Goal: Task Accomplishment & Management: Use online tool/utility

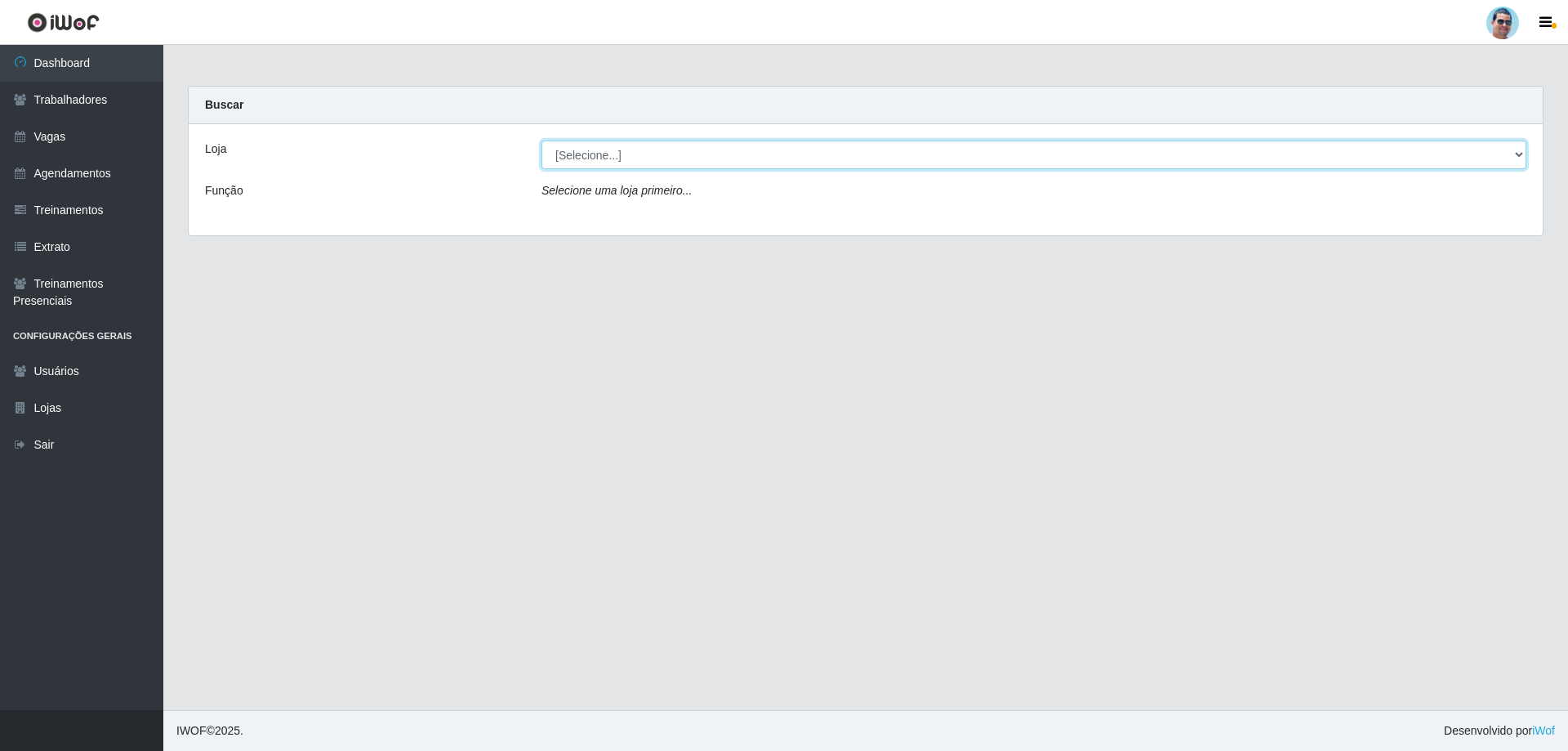
click at [671, 156] on select "[Selecione...] Mercadinho Extrabom" at bounding box center [1034, 155] width 985 height 28
select select "175"
click at [542, 141] on select "[Selecione...] Mercadinho Extrabom" at bounding box center [1034, 155] width 985 height 28
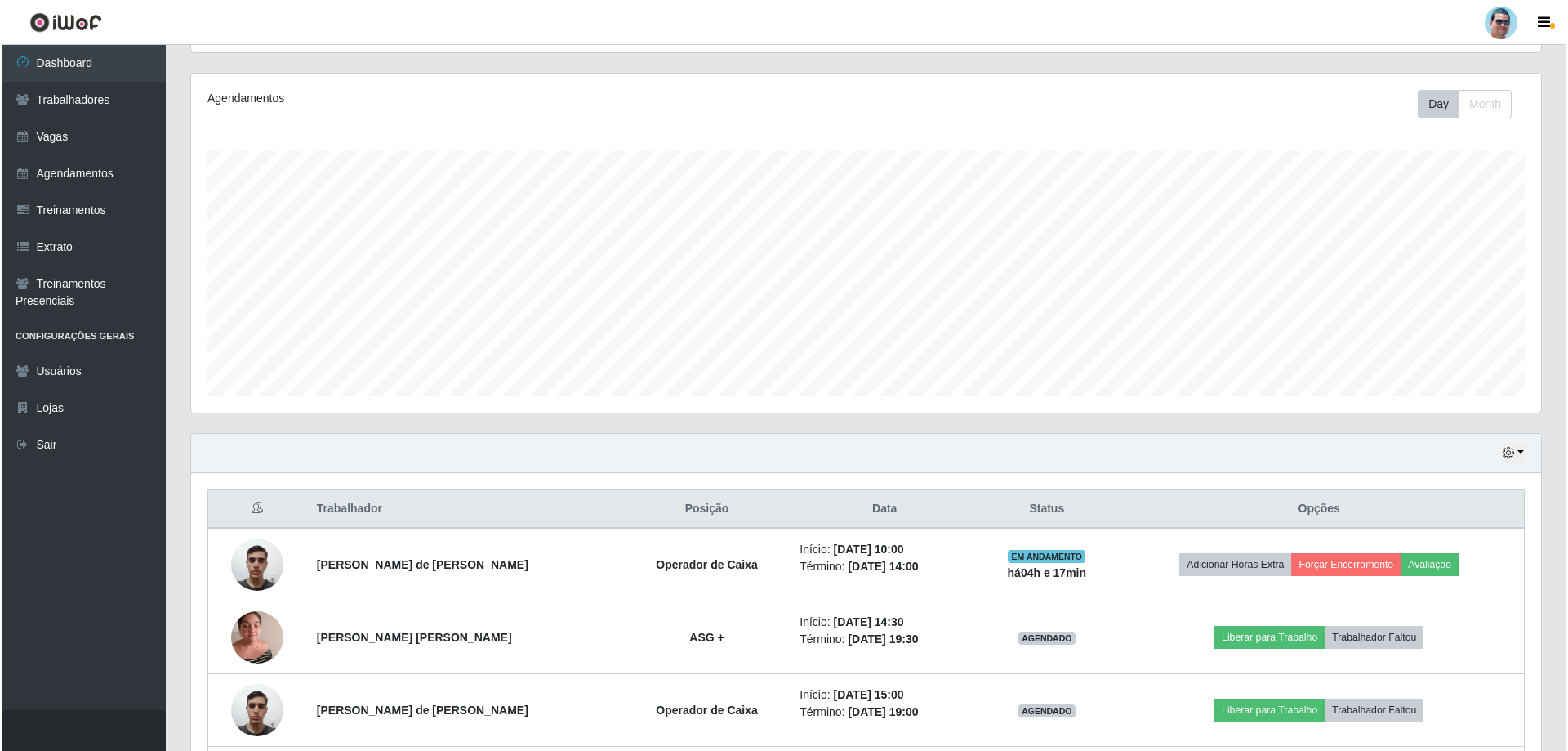
scroll to position [245, 0]
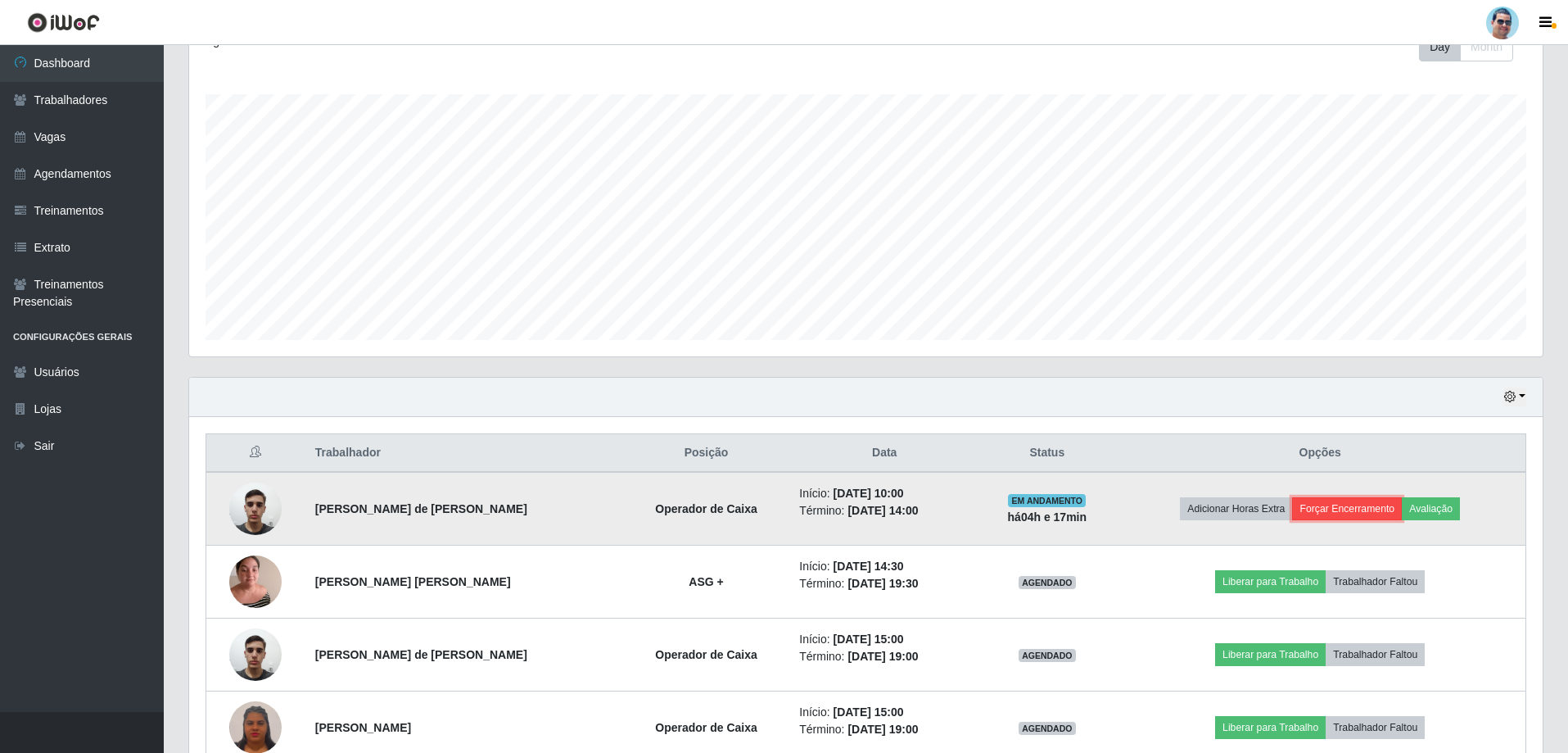
click at [1361, 516] on button "Forçar Encerramento" at bounding box center [1348, 508] width 110 height 23
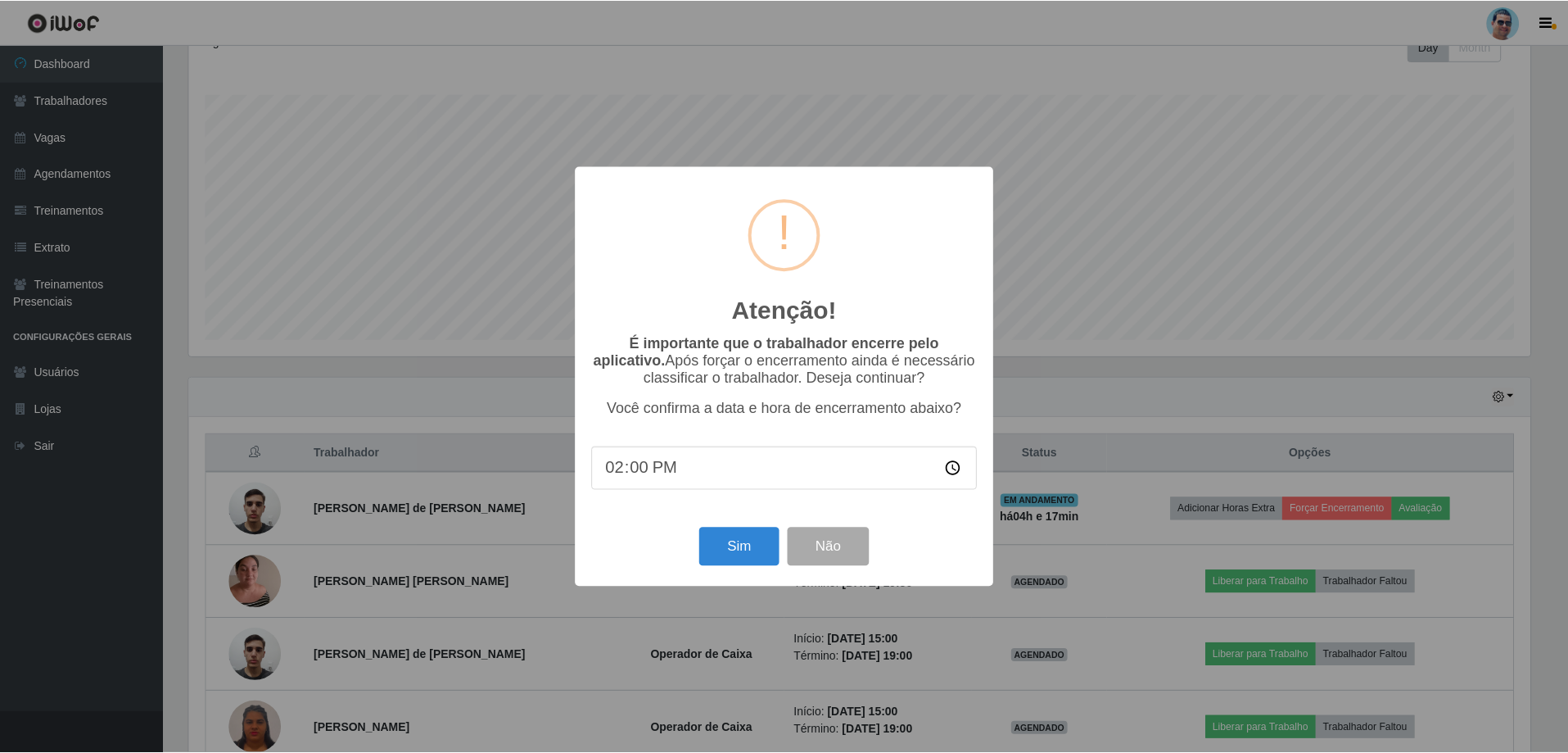
scroll to position [340, 1346]
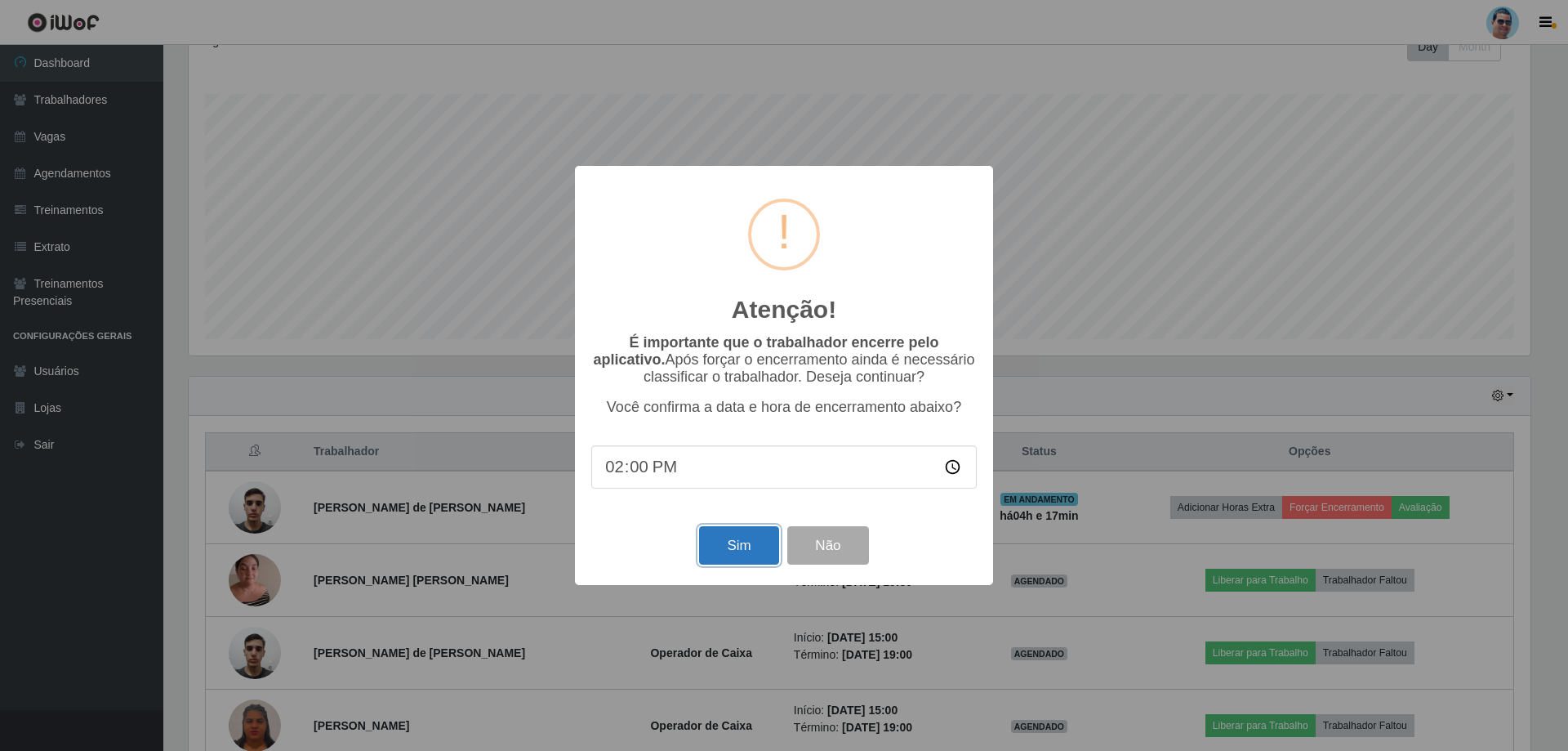
click at [714, 551] on button "Sim" at bounding box center [738, 545] width 79 height 38
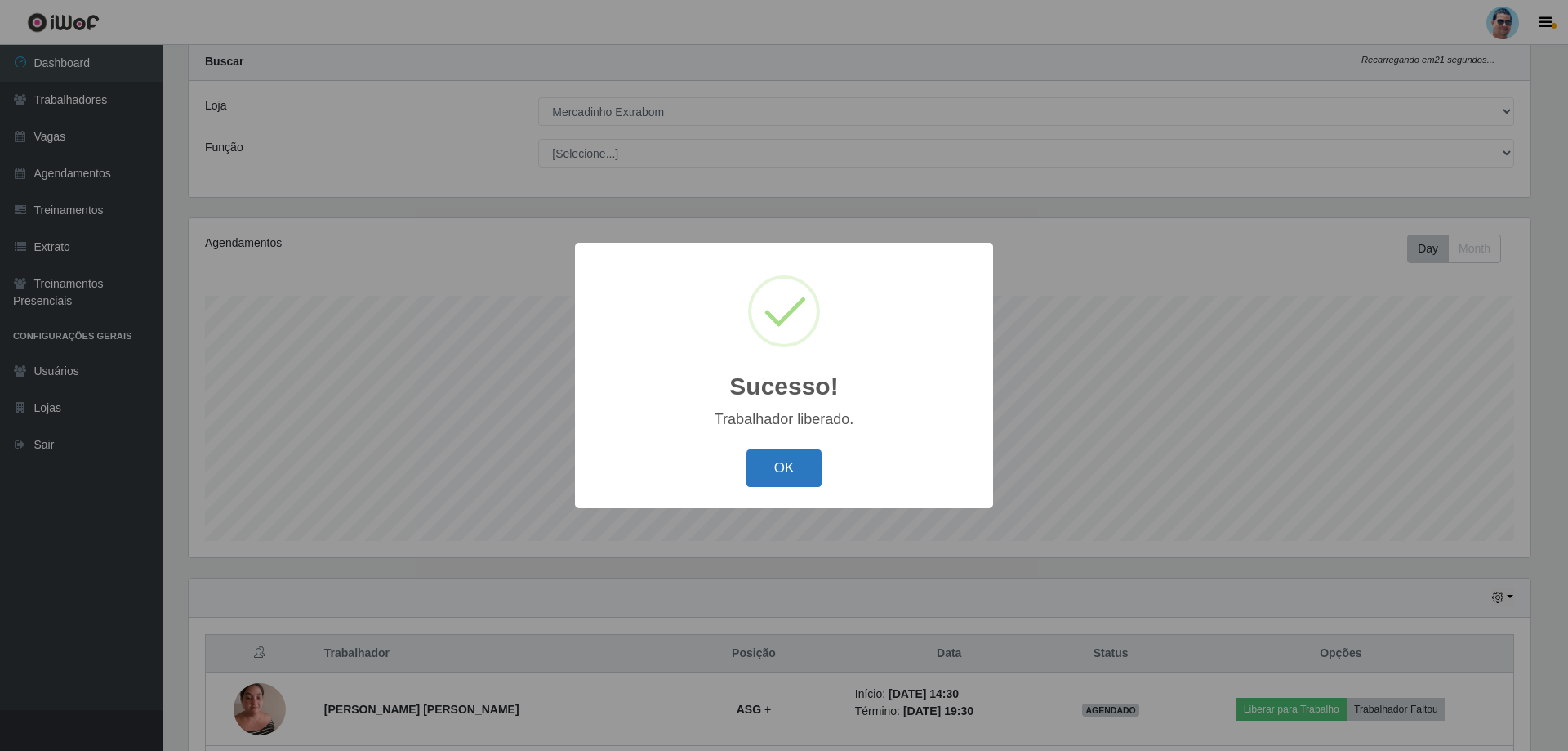
click at [798, 457] on button "OK" at bounding box center [785, 468] width 76 height 38
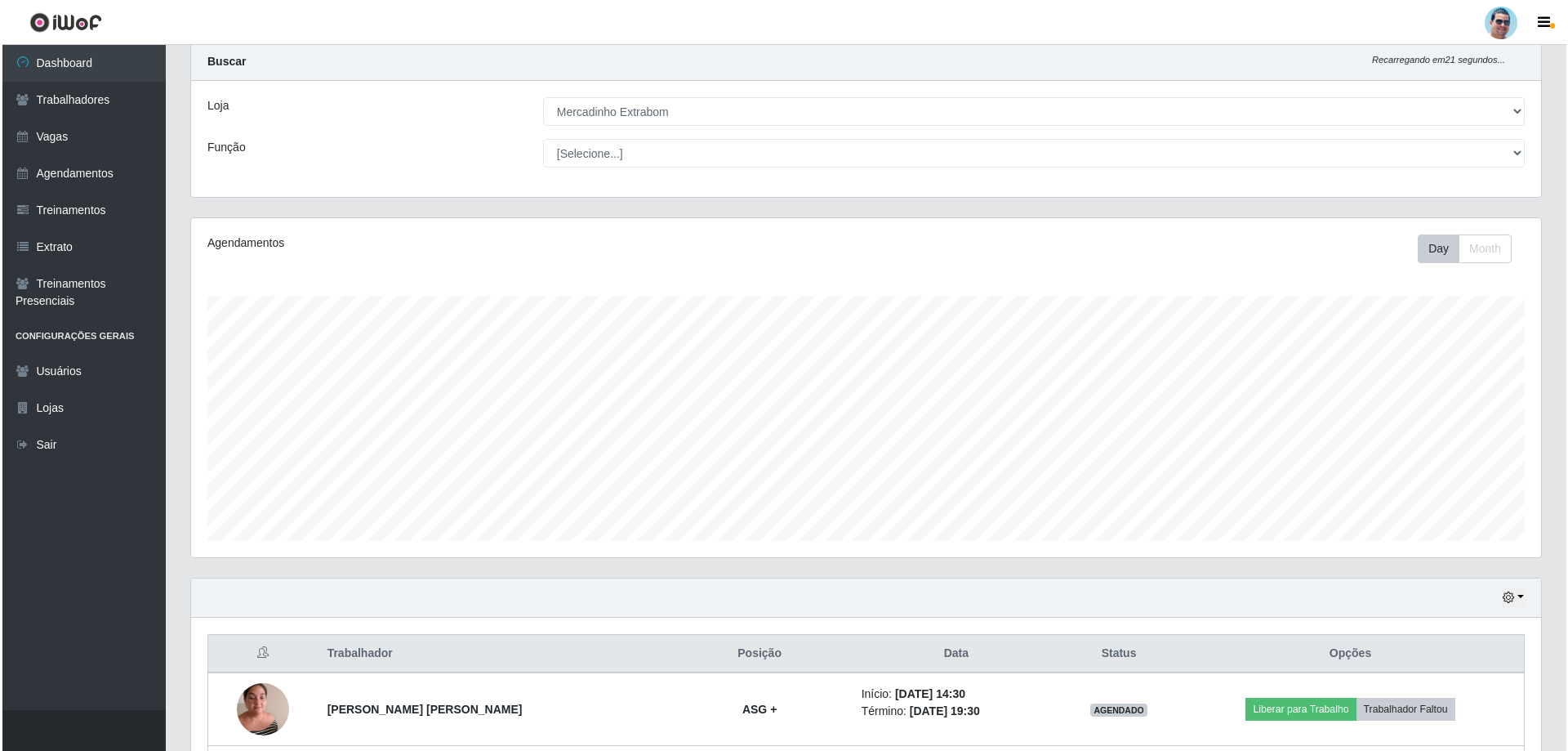
scroll to position [261, 0]
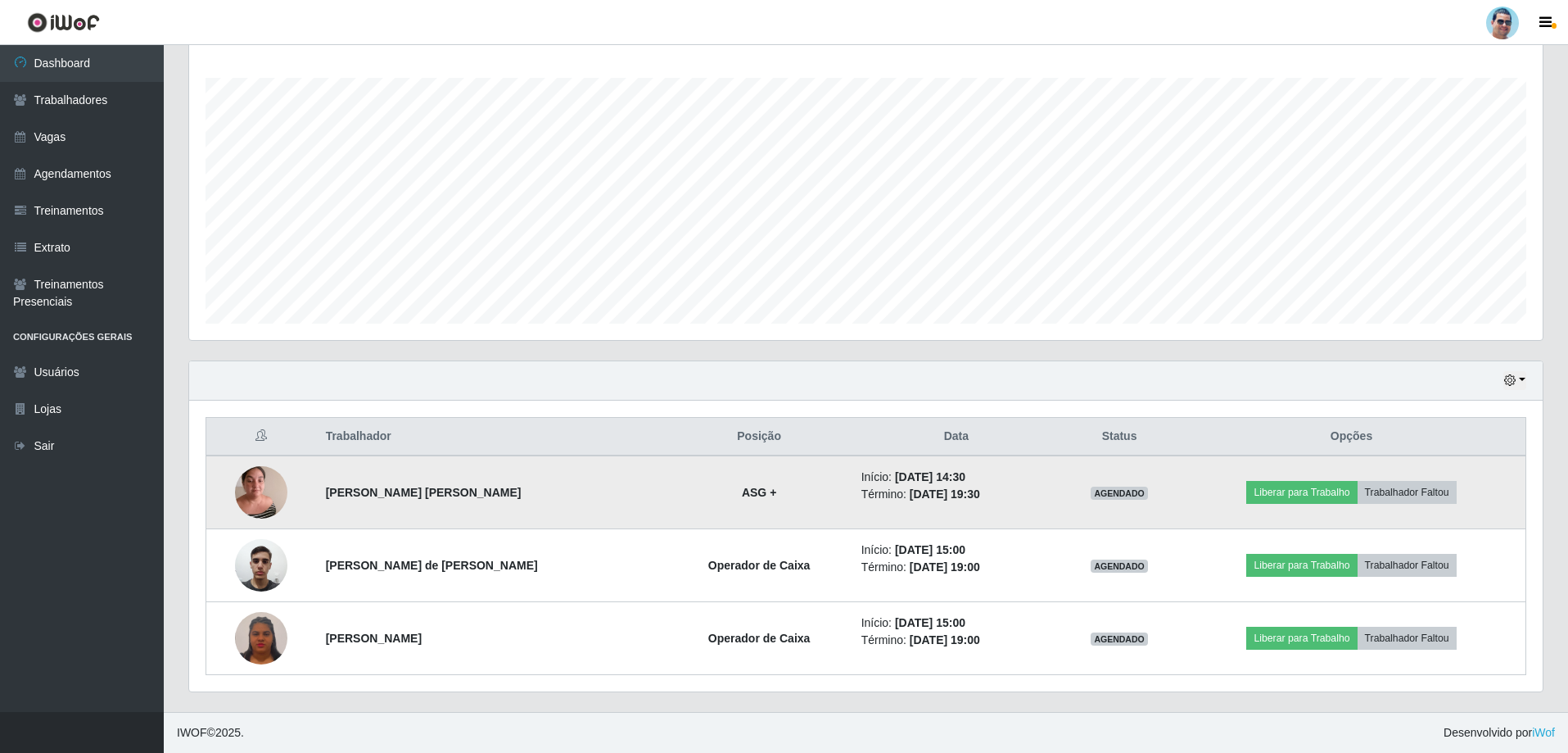
click at [245, 495] on img at bounding box center [261, 491] width 52 height 70
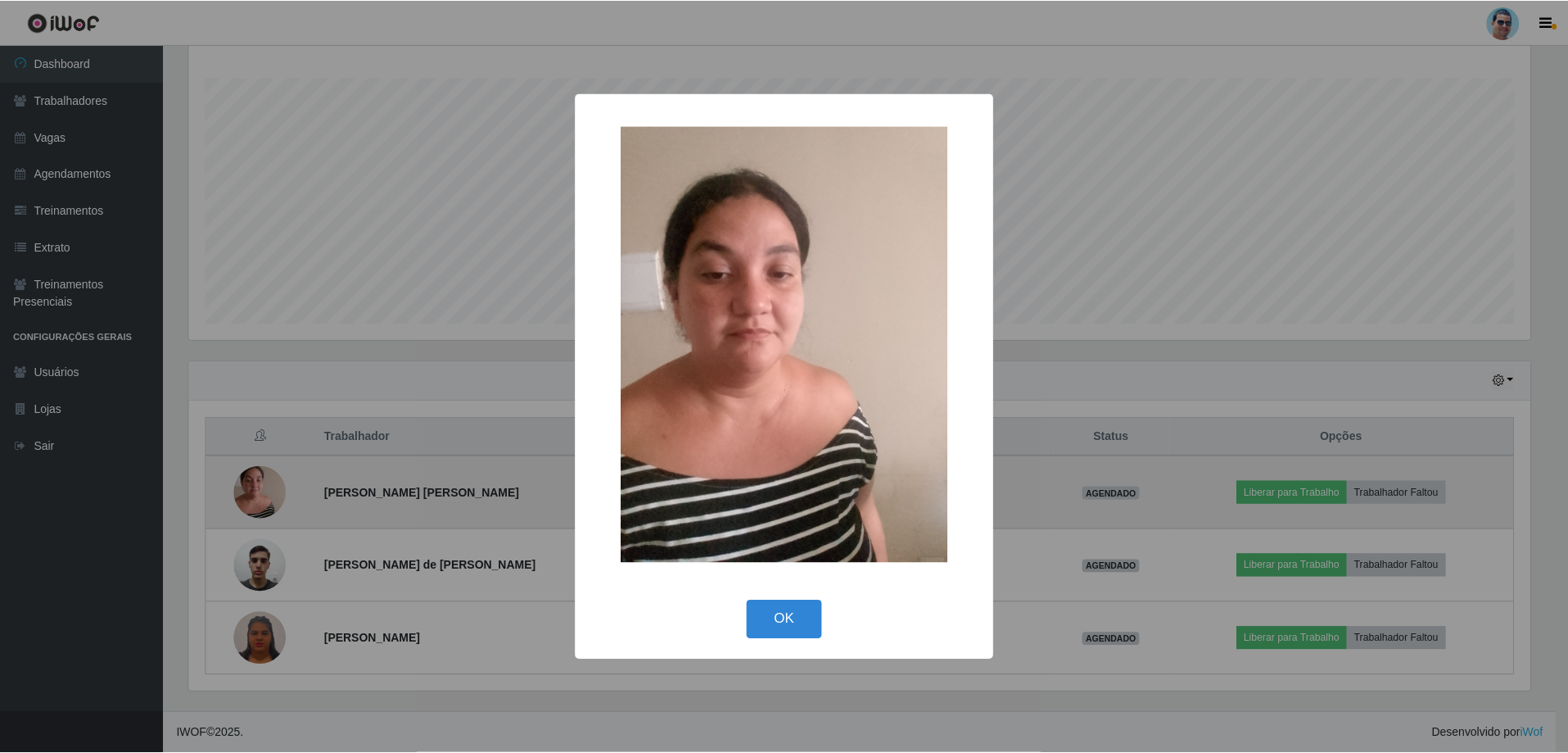
scroll to position [340, 1346]
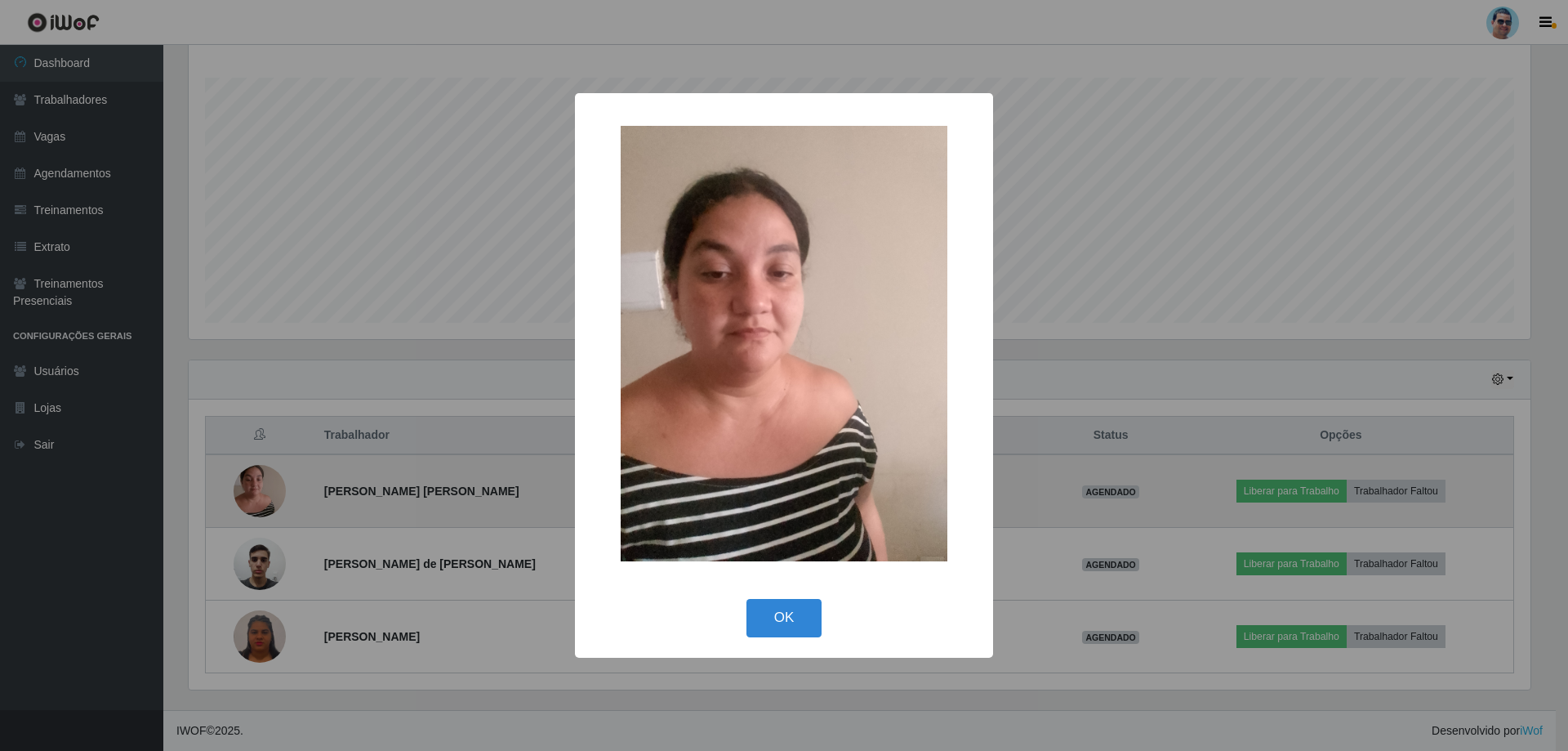
click at [244, 494] on div "× OK Cancel" at bounding box center [784, 376] width 1568 height 751
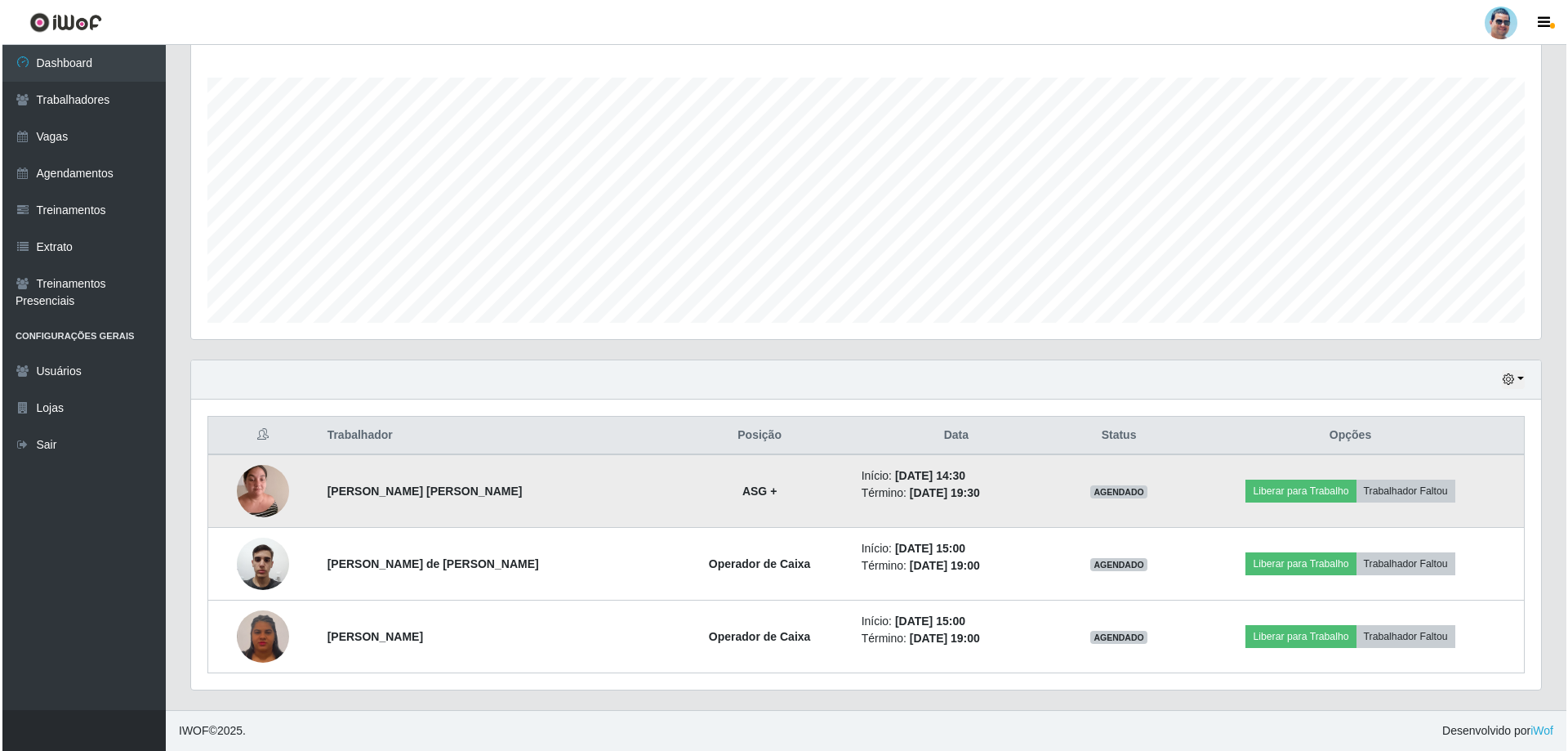
scroll to position [339, 1350]
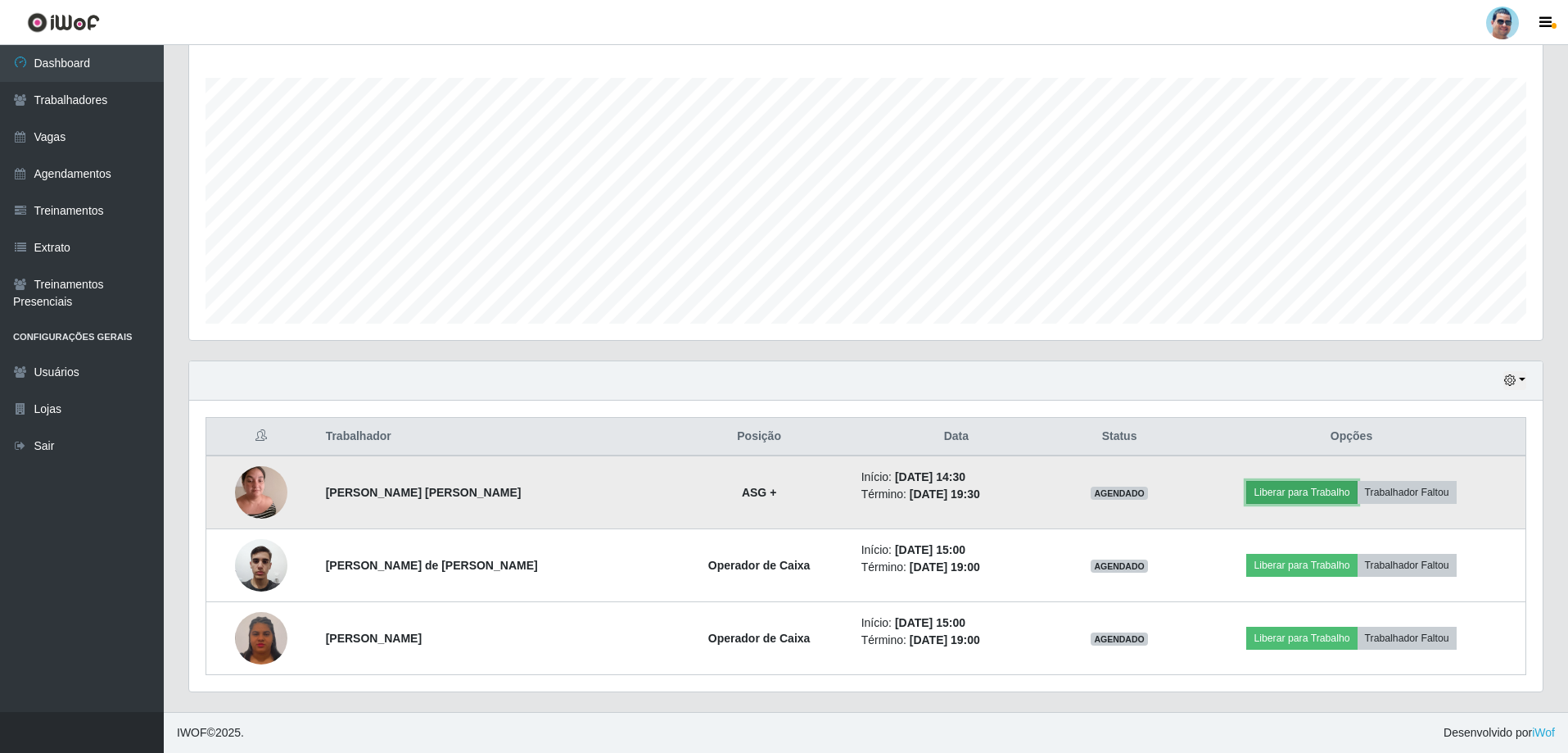
click at [1284, 488] on button "Liberar para Trabalho" at bounding box center [1301, 491] width 111 height 23
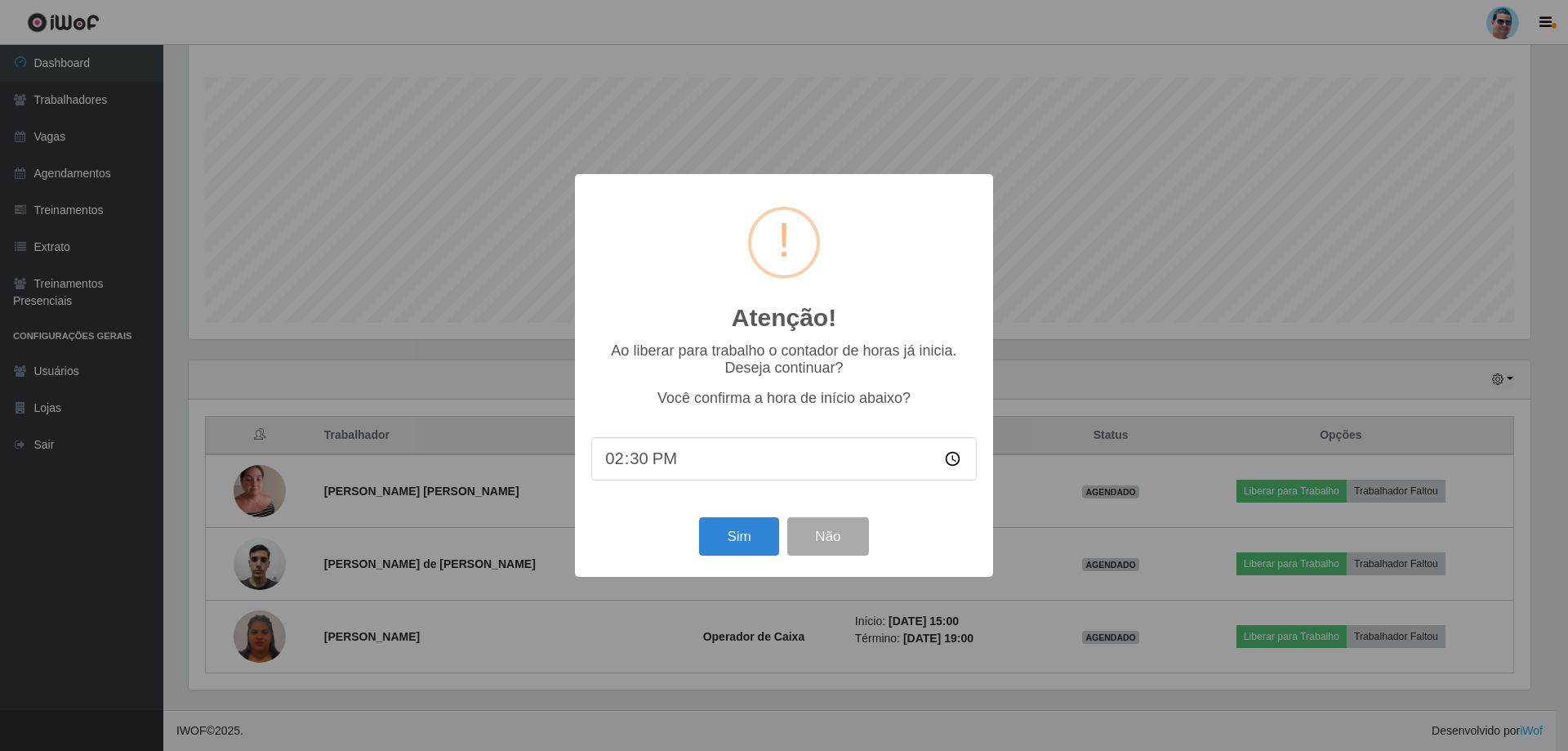
click at [1113, 168] on div "Atenção! × Ao liberar para trabalho o contador de horas já inicia. Deseja conti…" at bounding box center [784, 376] width 1568 height 751
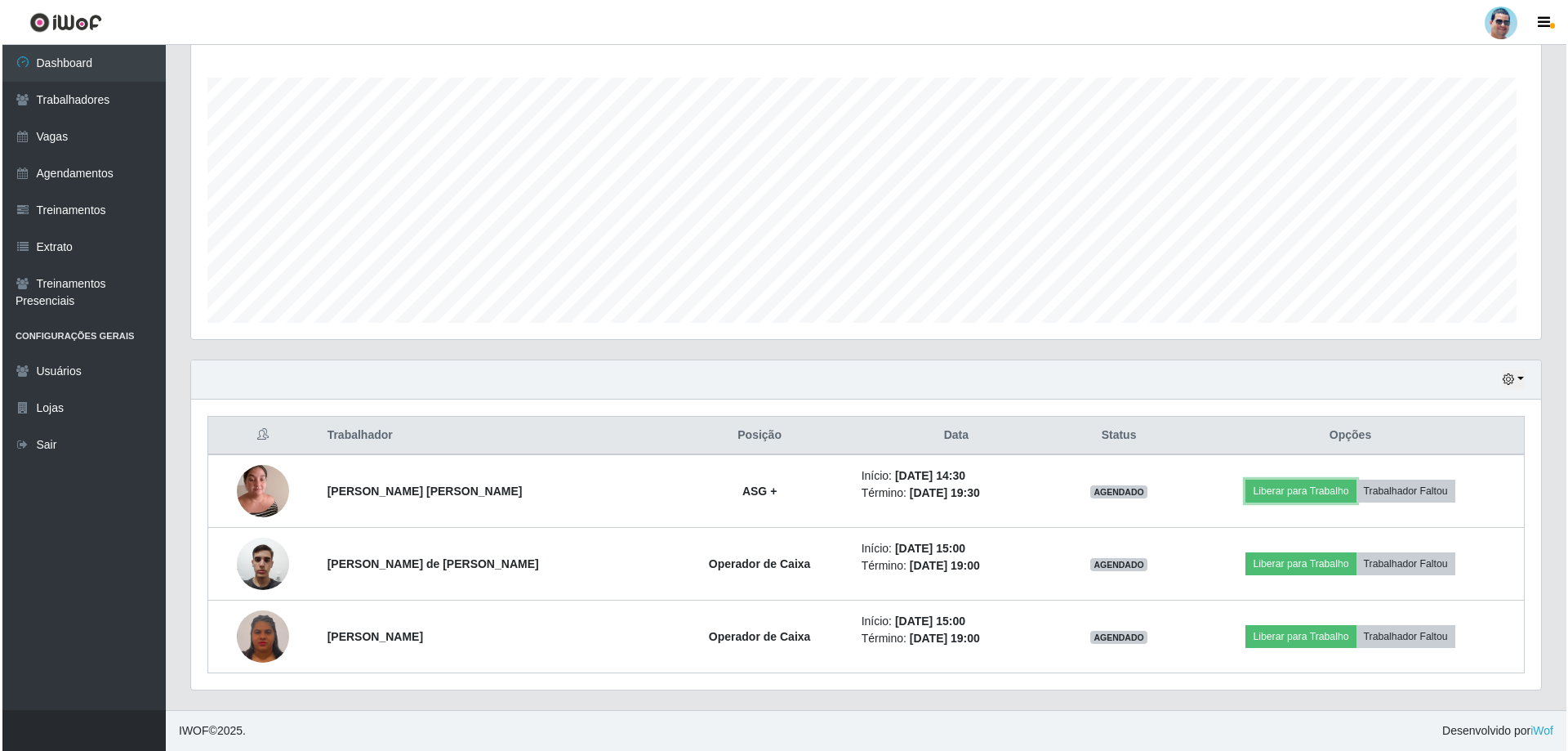
scroll to position [339, 1350]
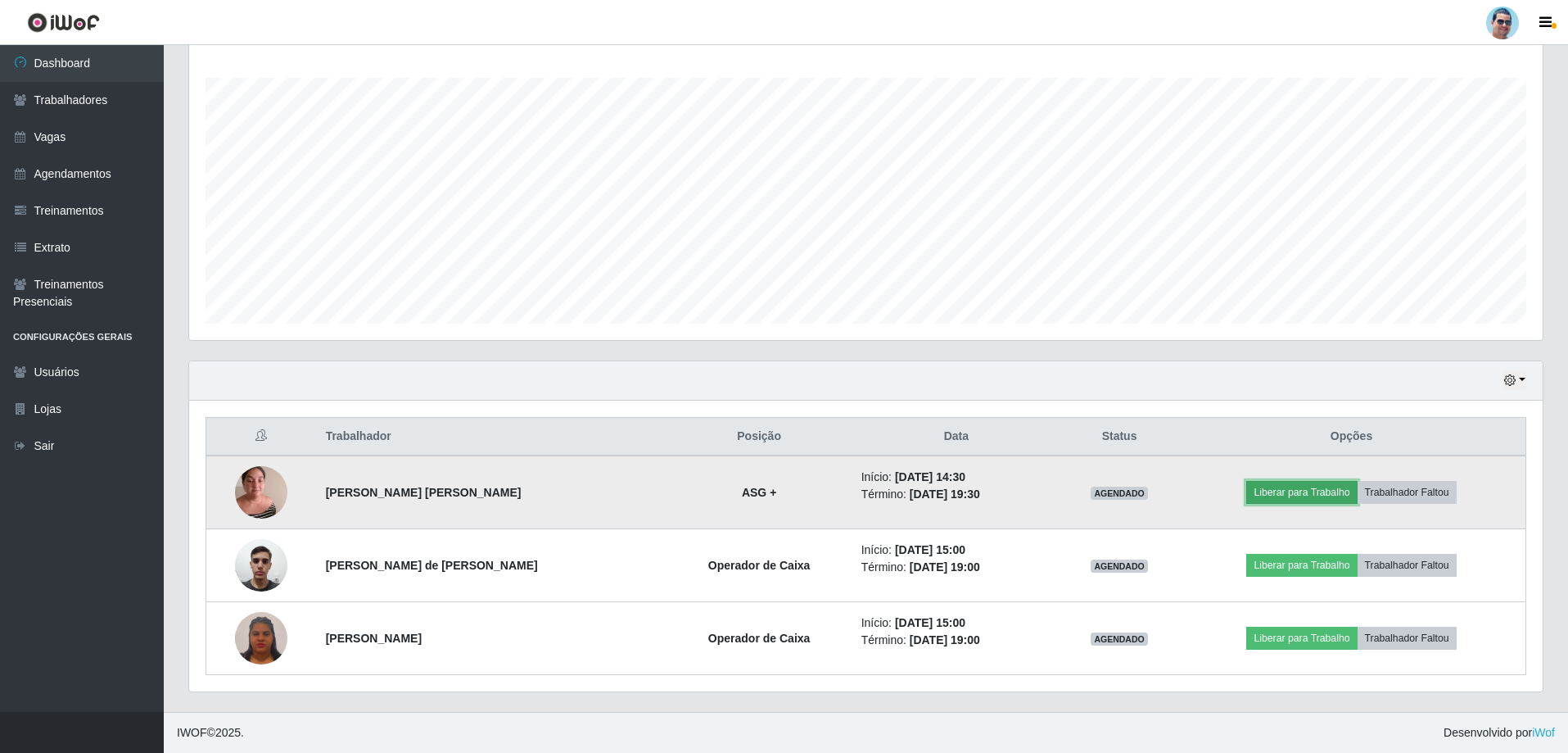
click at [1328, 494] on button "Liberar para Trabalho" at bounding box center [1301, 491] width 111 height 23
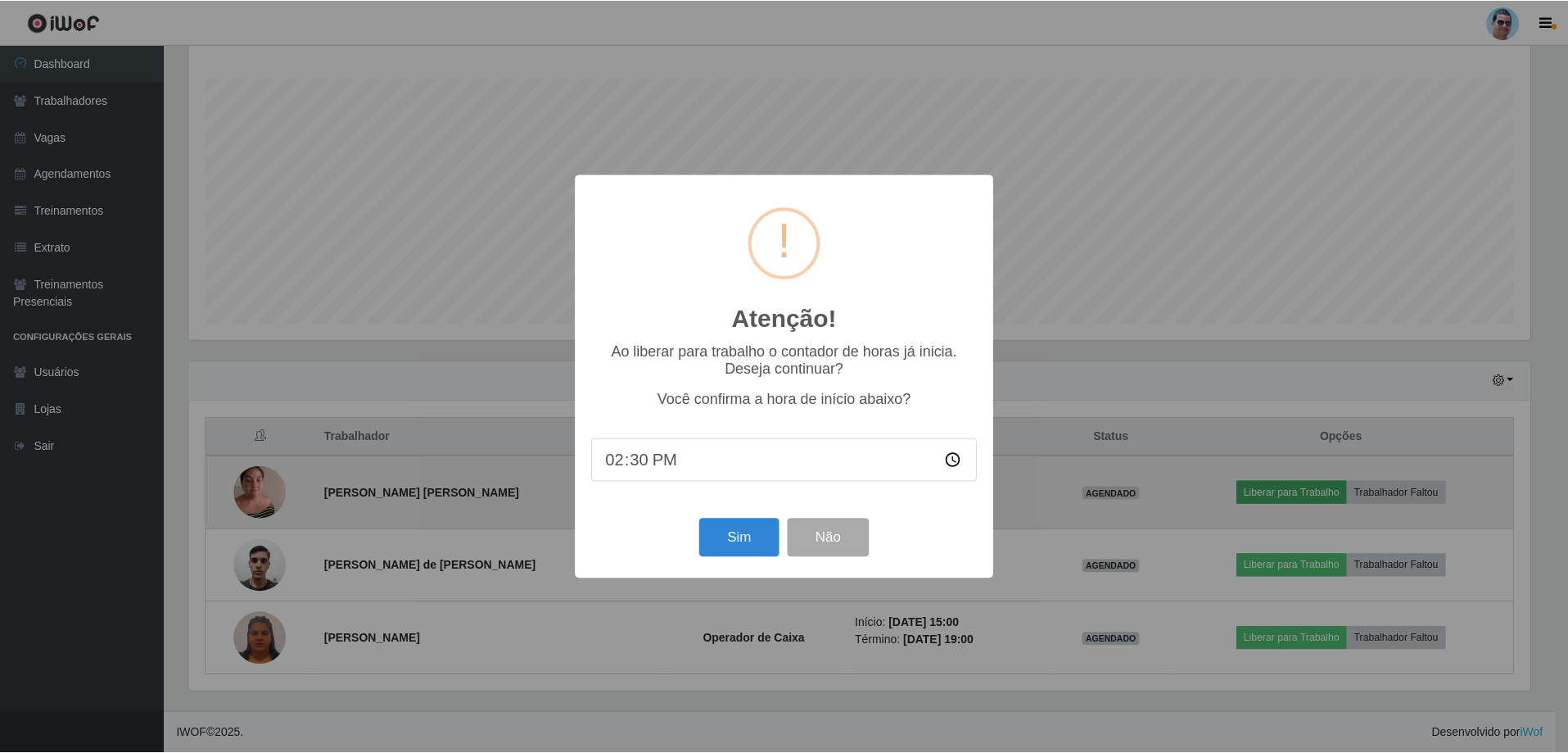
scroll to position [340, 1346]
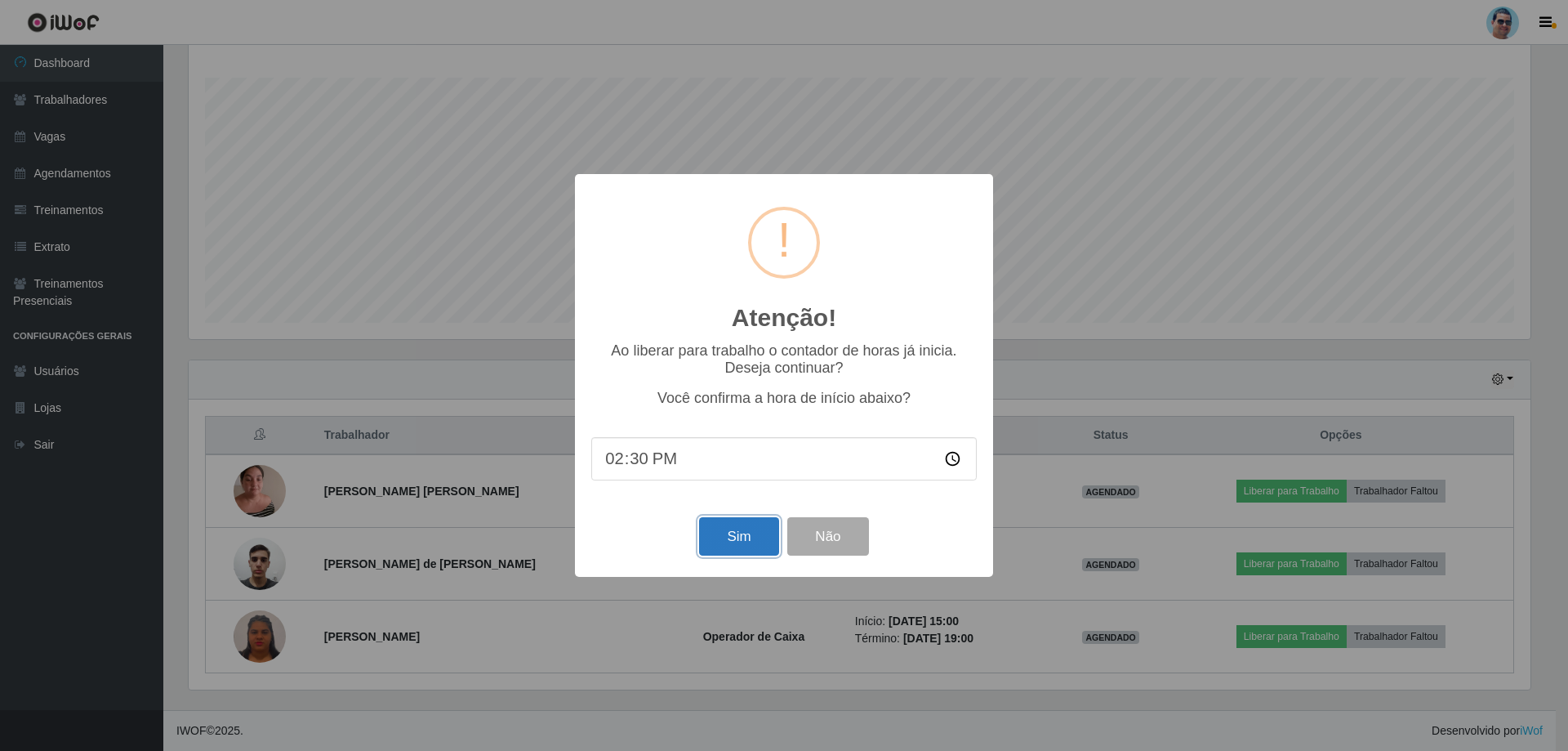
click at [749, 534] on button "Sim" at bounding box center [738, 536] width 79 height 38
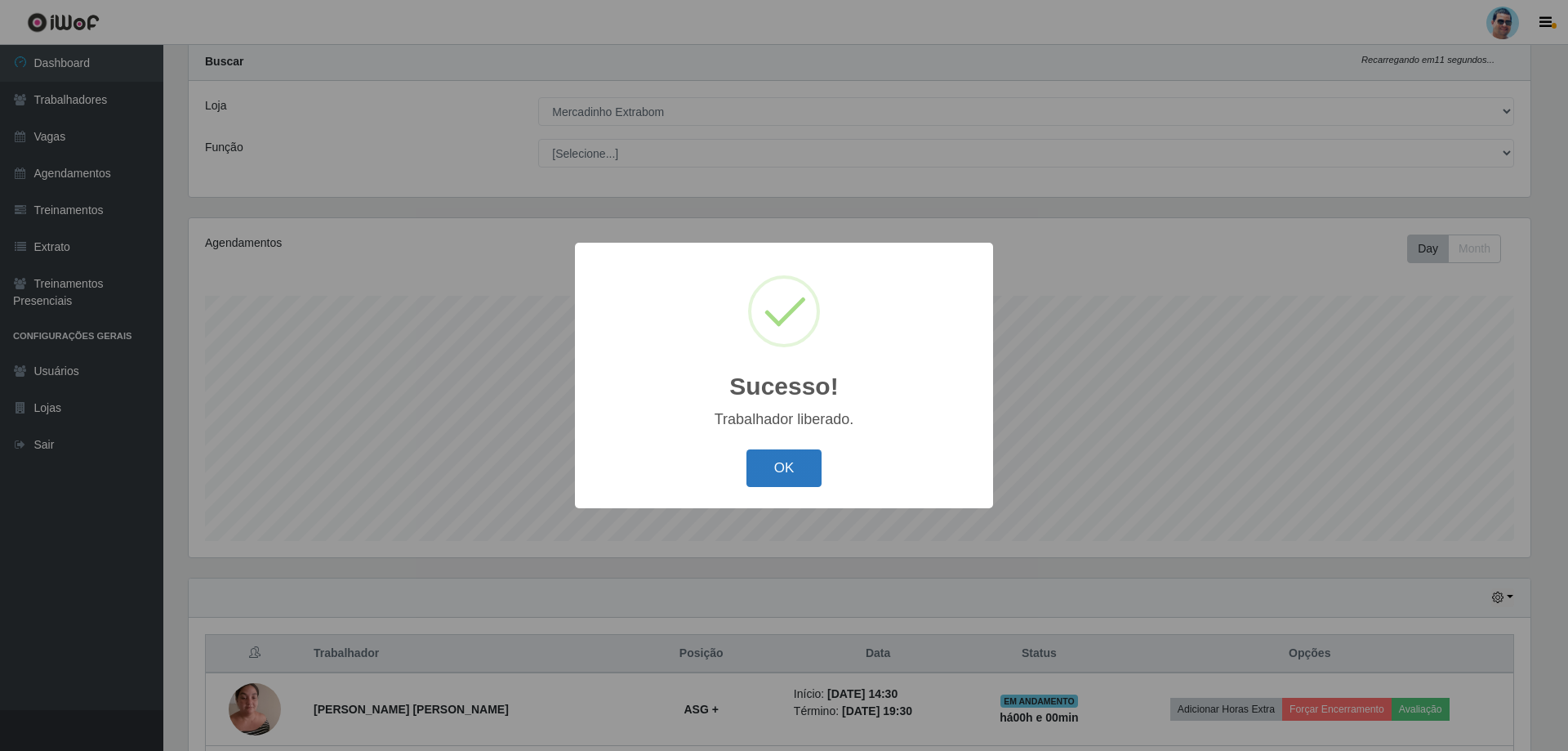
click at [773, 469] on button "OK" at bounding box center [785, 468] width 76 height 38
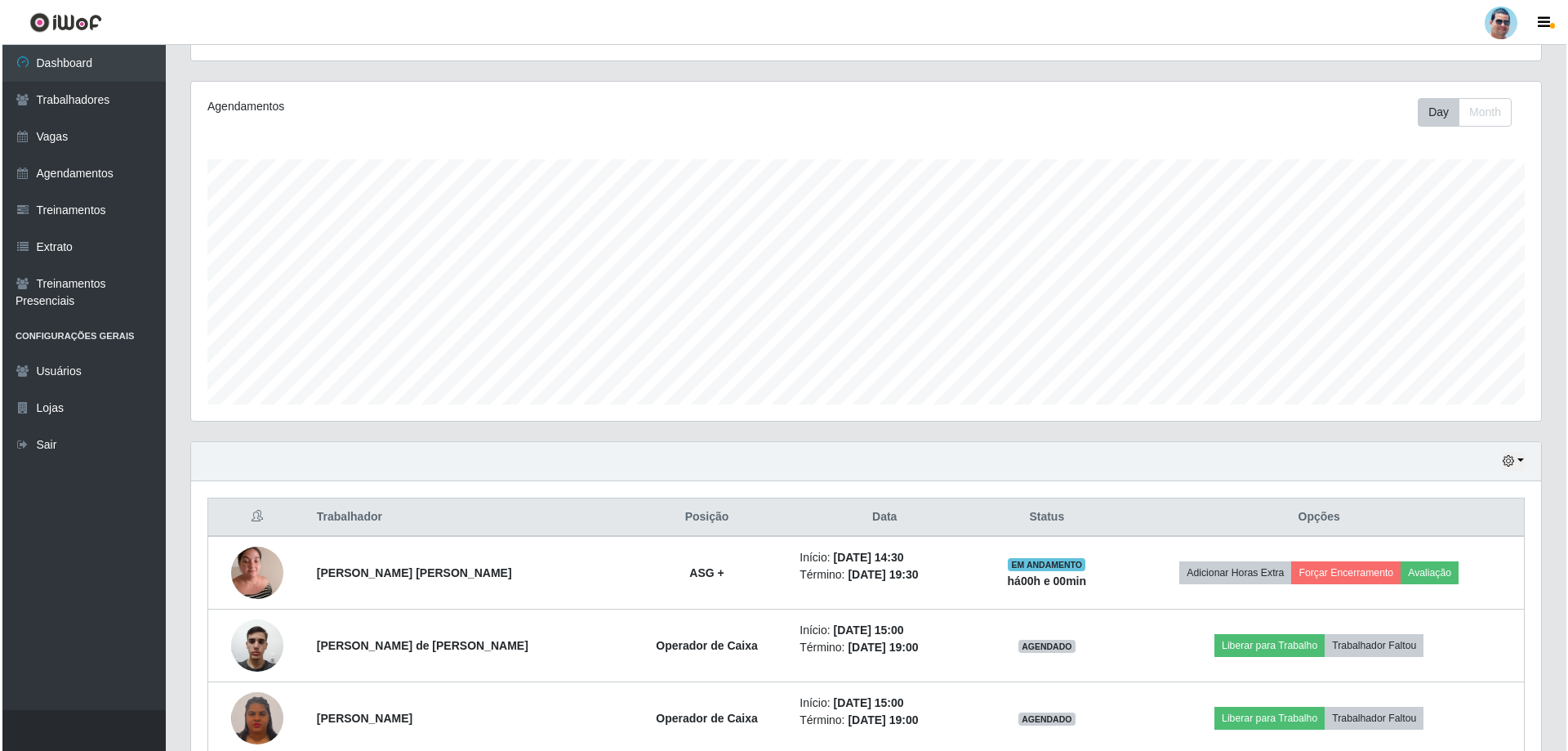
scroll to position [206, 0]
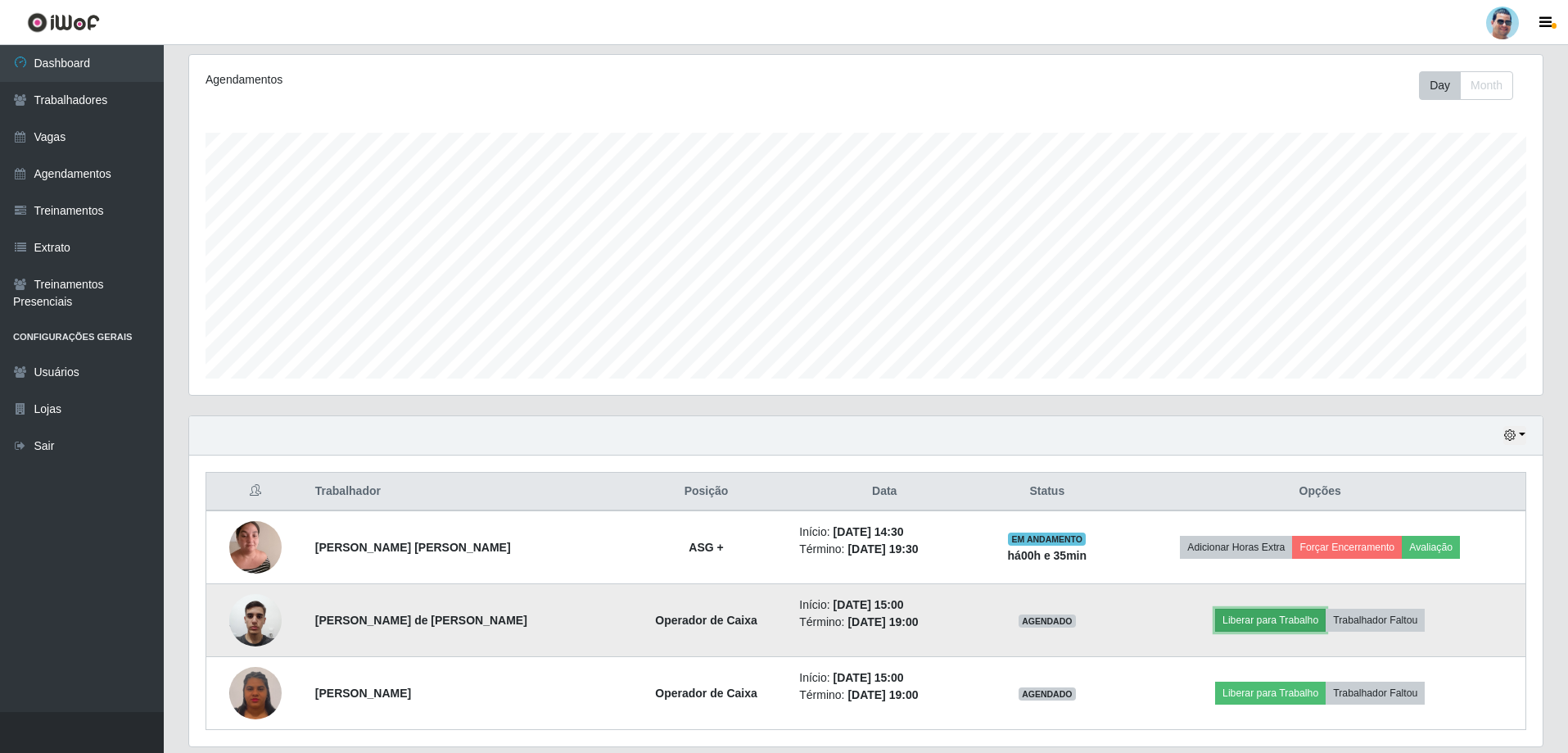
click at [1276, 613] on button "Liberar para Trabalho" at bounding box center [1270, 620] width 111 height 23
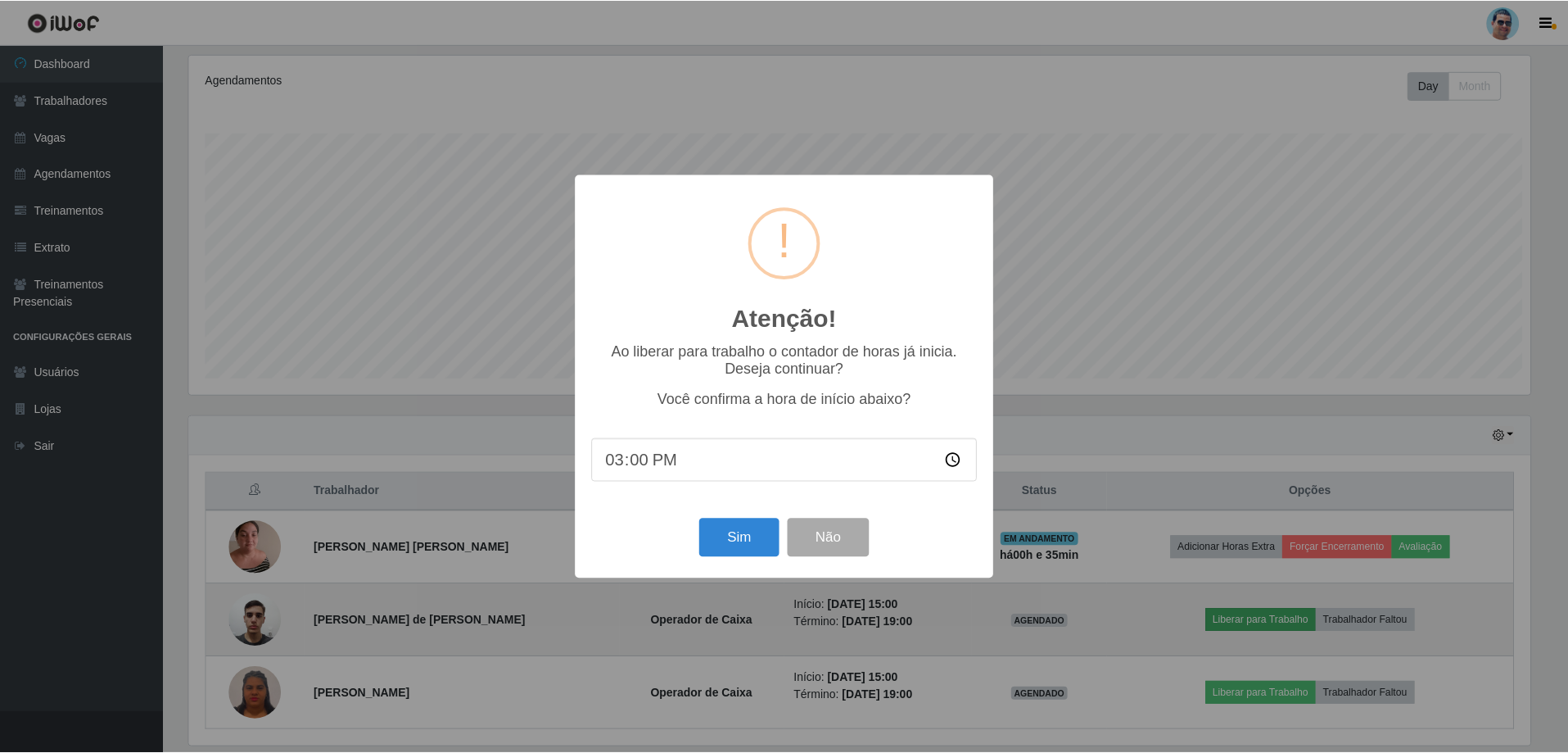
scroll to position [340, 1346]
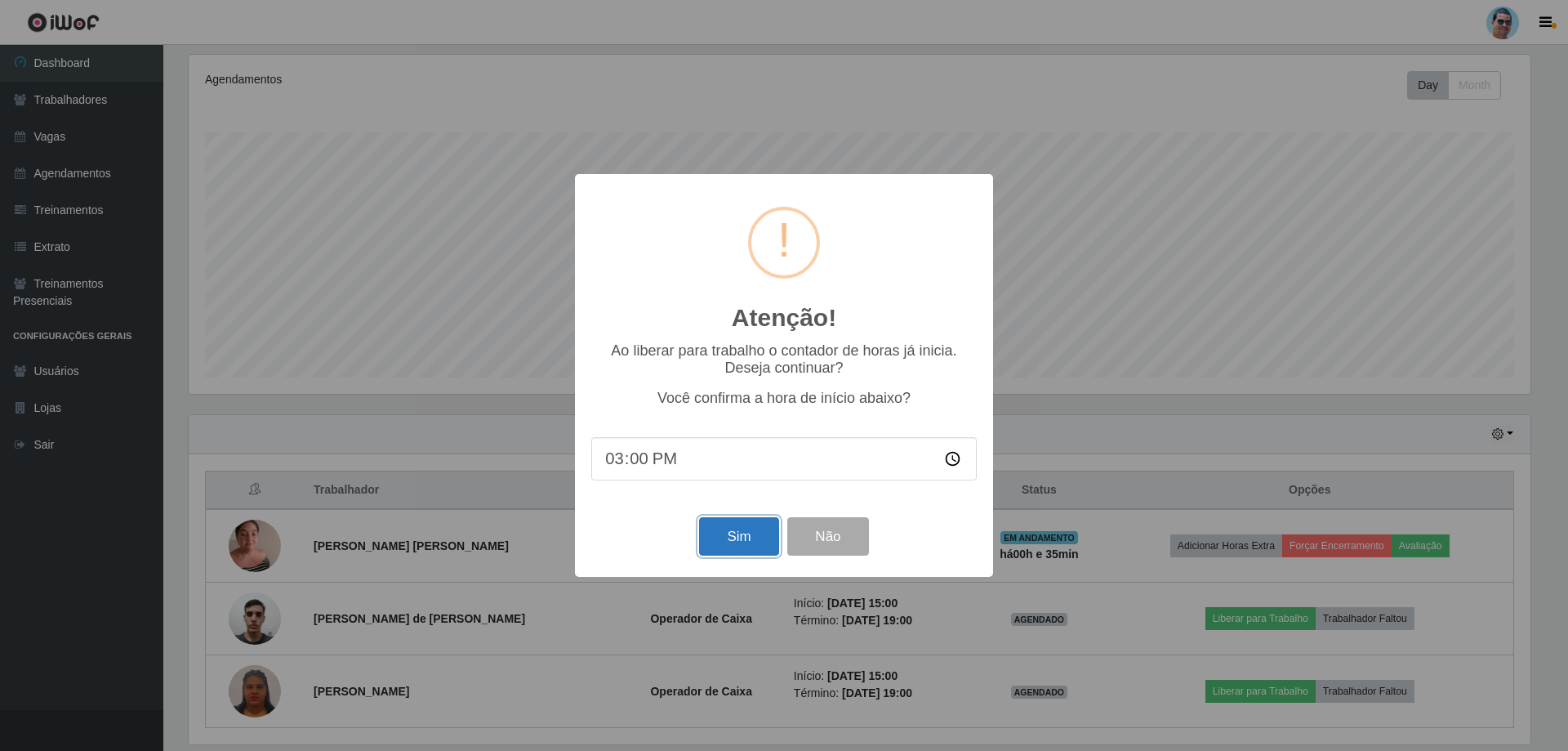
click at [753, 528] on button "Sim" at bounding box center [738, 536] width 79 height 38
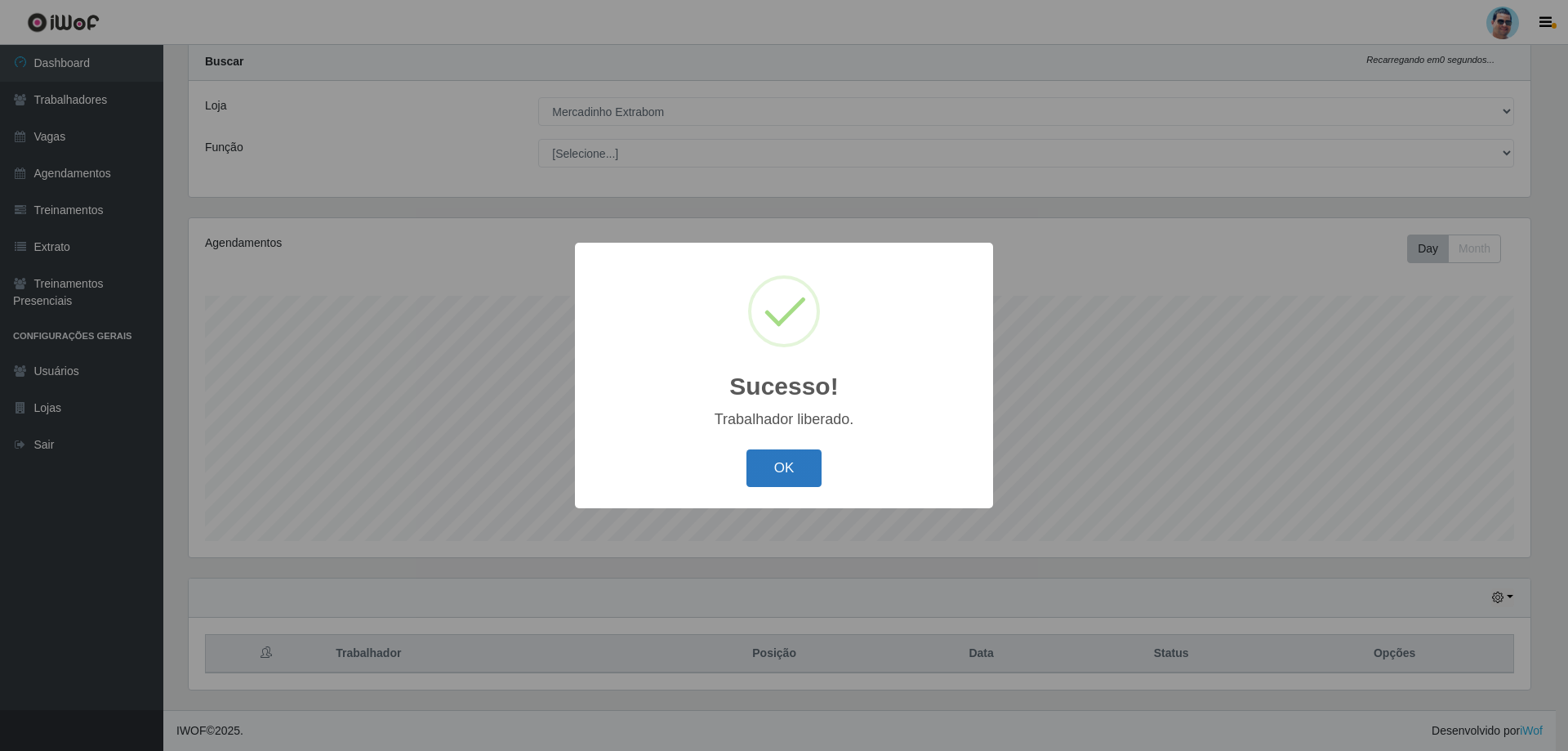
click at [805, 475] on button "OK" at bounding box center [785, 468] width 76 height 38
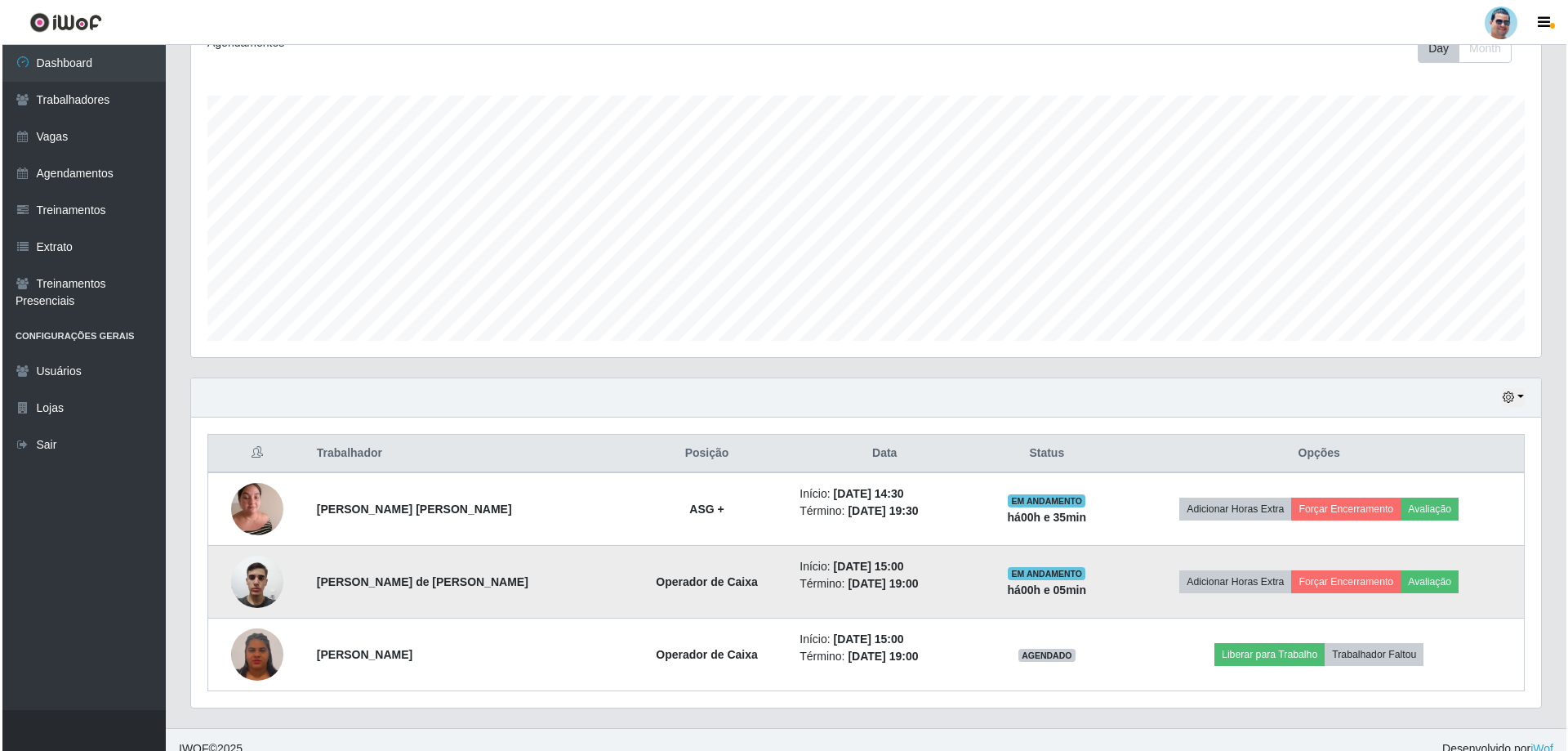
scroll to position [261, 0]
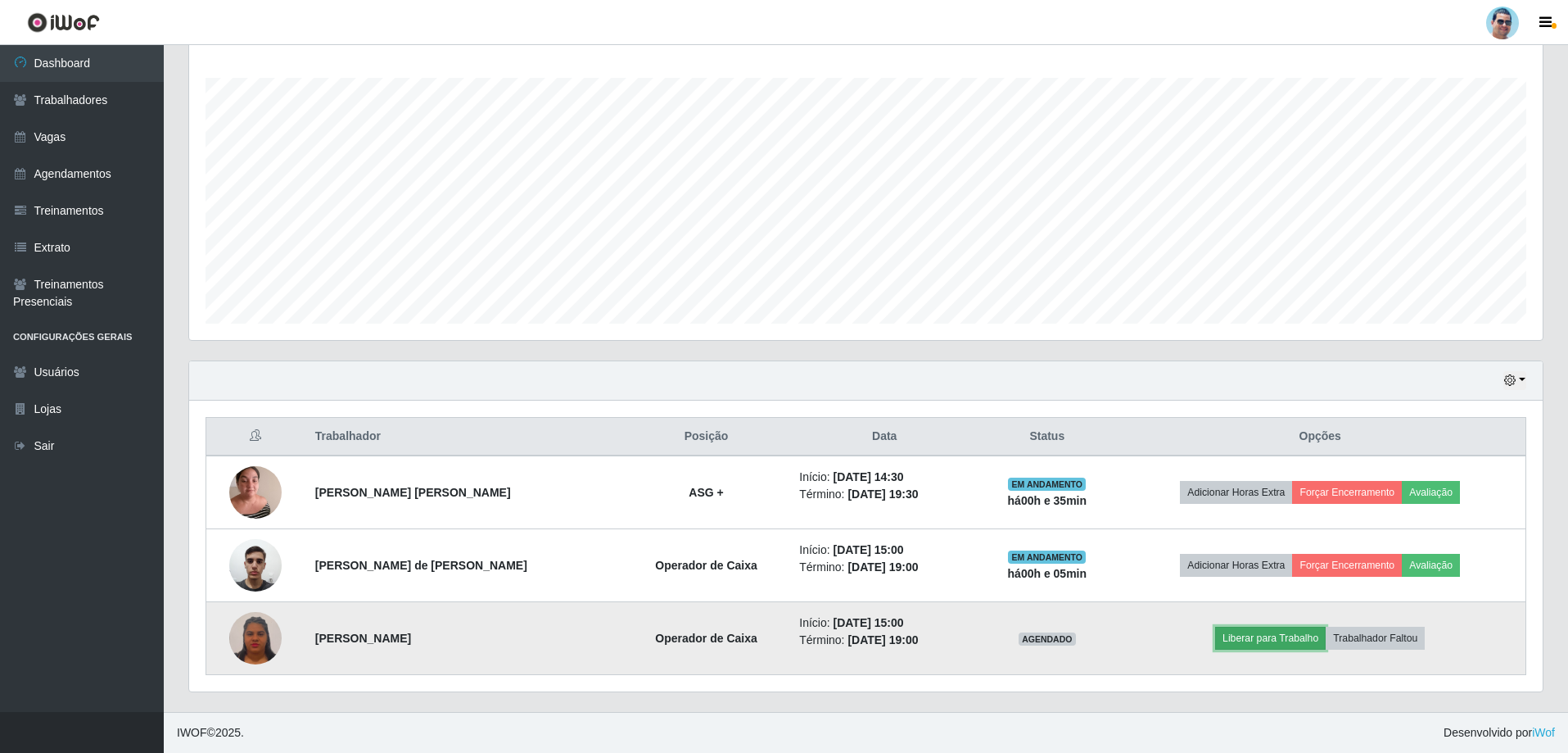
click at [1250, 630] on button "Liberar para Trabalho" at bounding box center [1270, 637] width 111 height 23
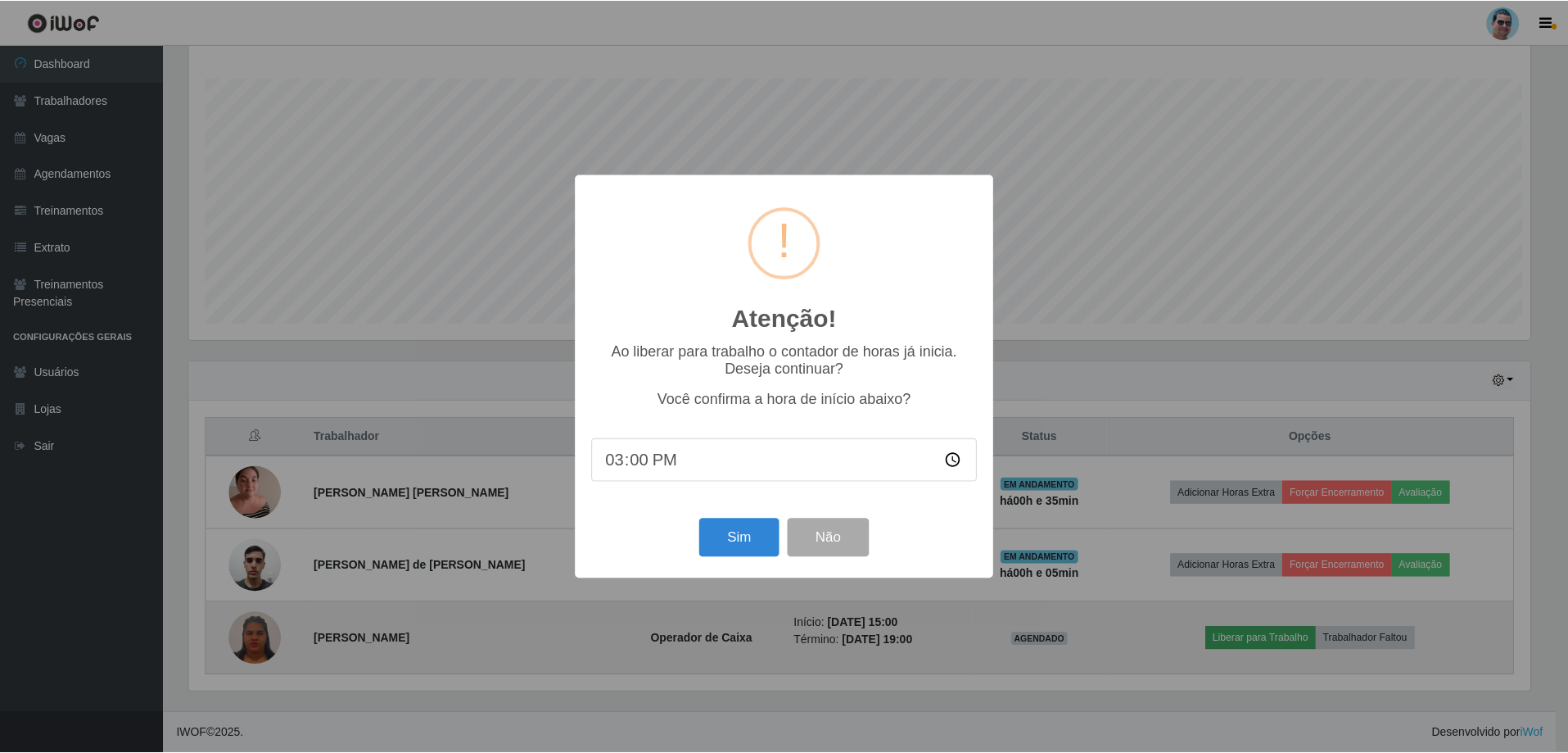
scroll to position [340, 1346]
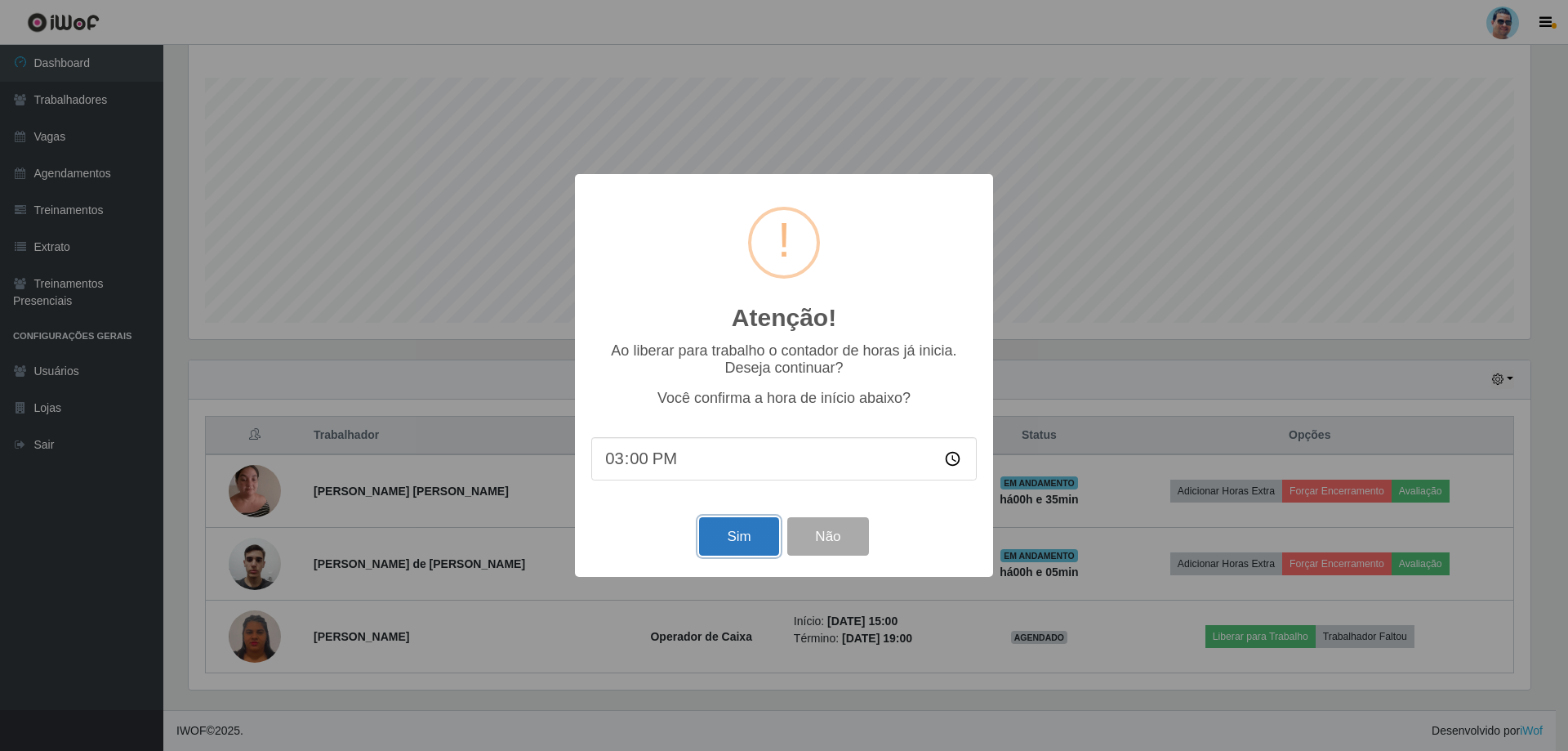
click at [734, 544] on button "Sim" at bounding box center [738, 536] width 79 height 38
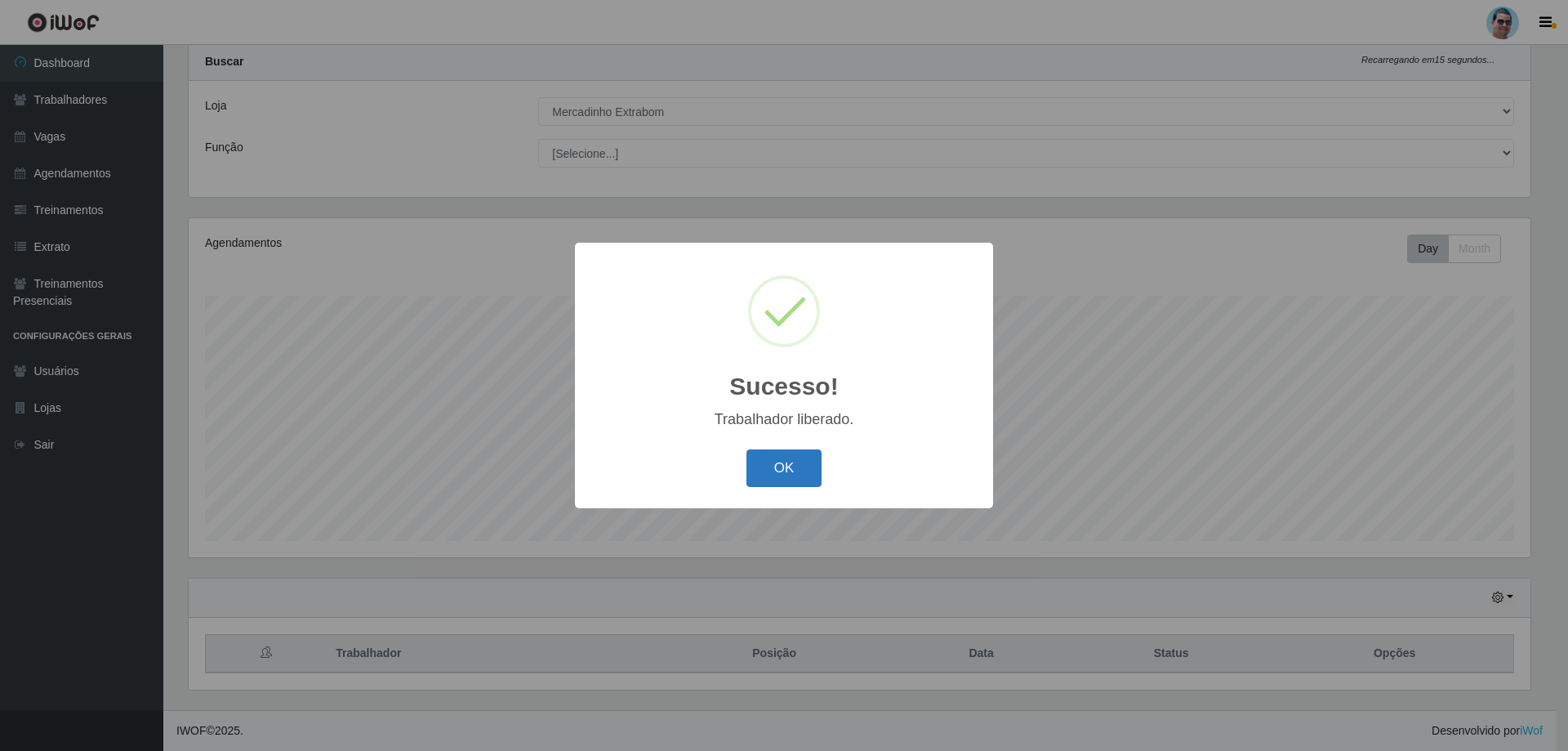
click at [795, 462] on button "OK" at bounding box center [785, 468] width 76 height 38
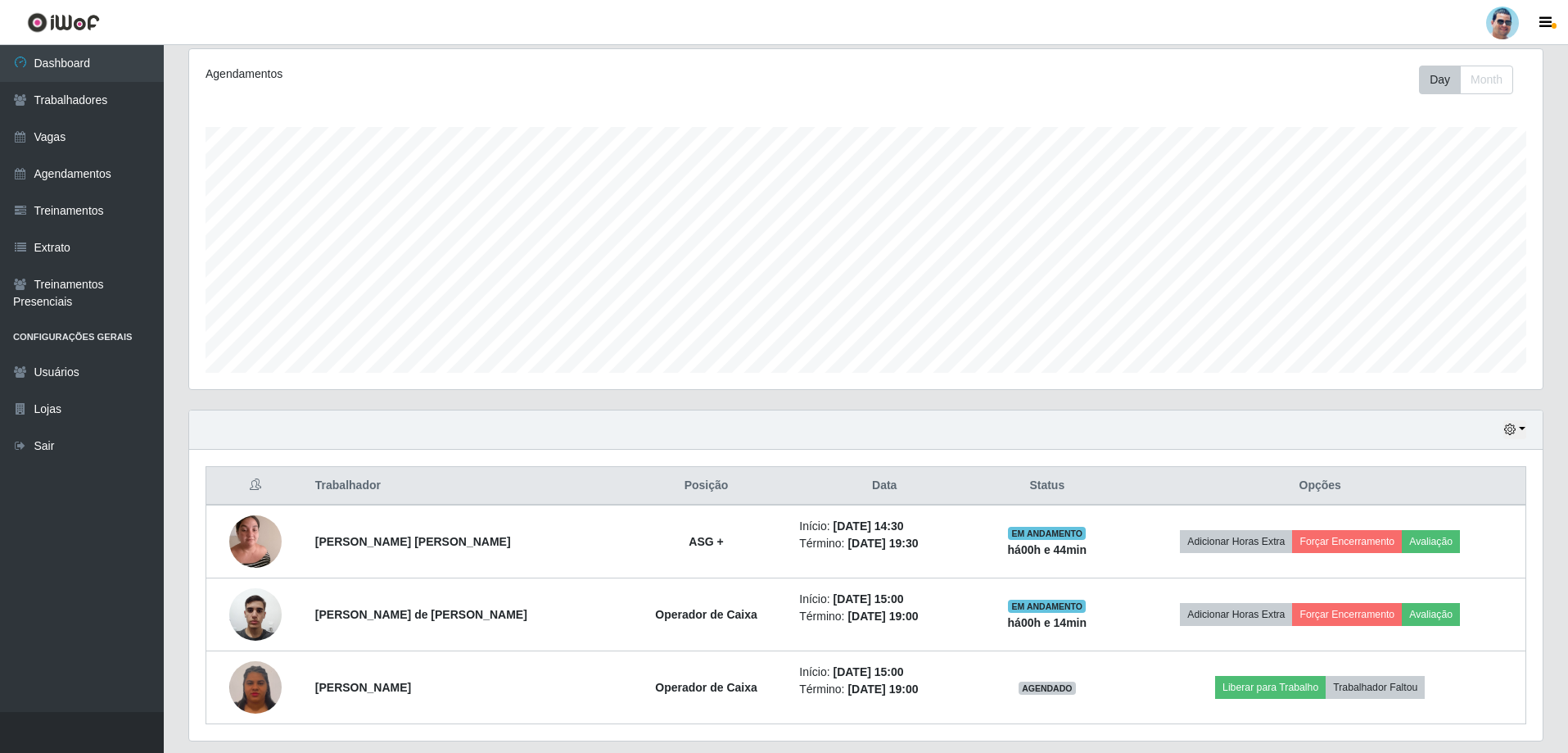
scroll to position [262, 0]
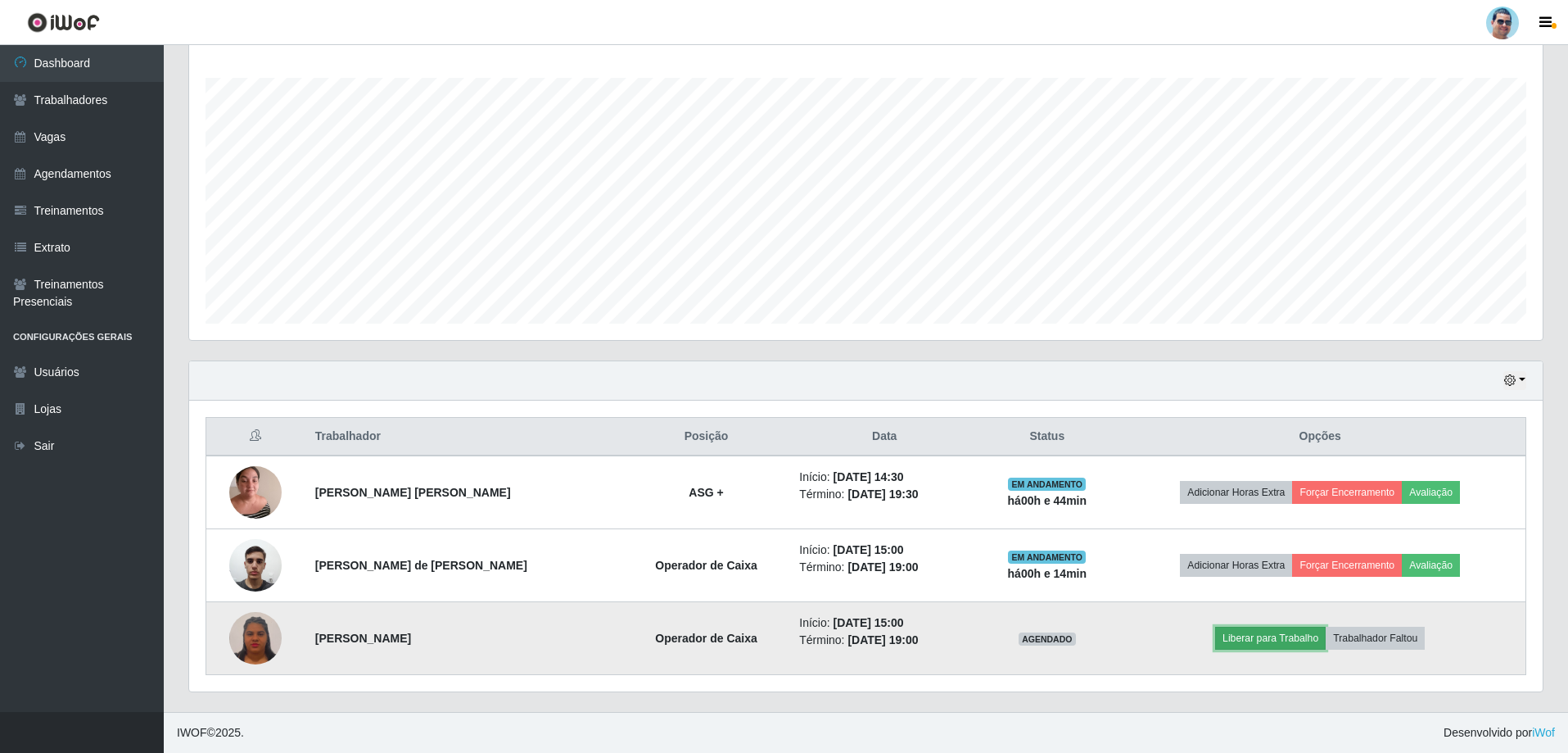
click at [1274, 641] on button "Liberar para Trabalho" at bounding box center [1270, 637] width 111 height 23
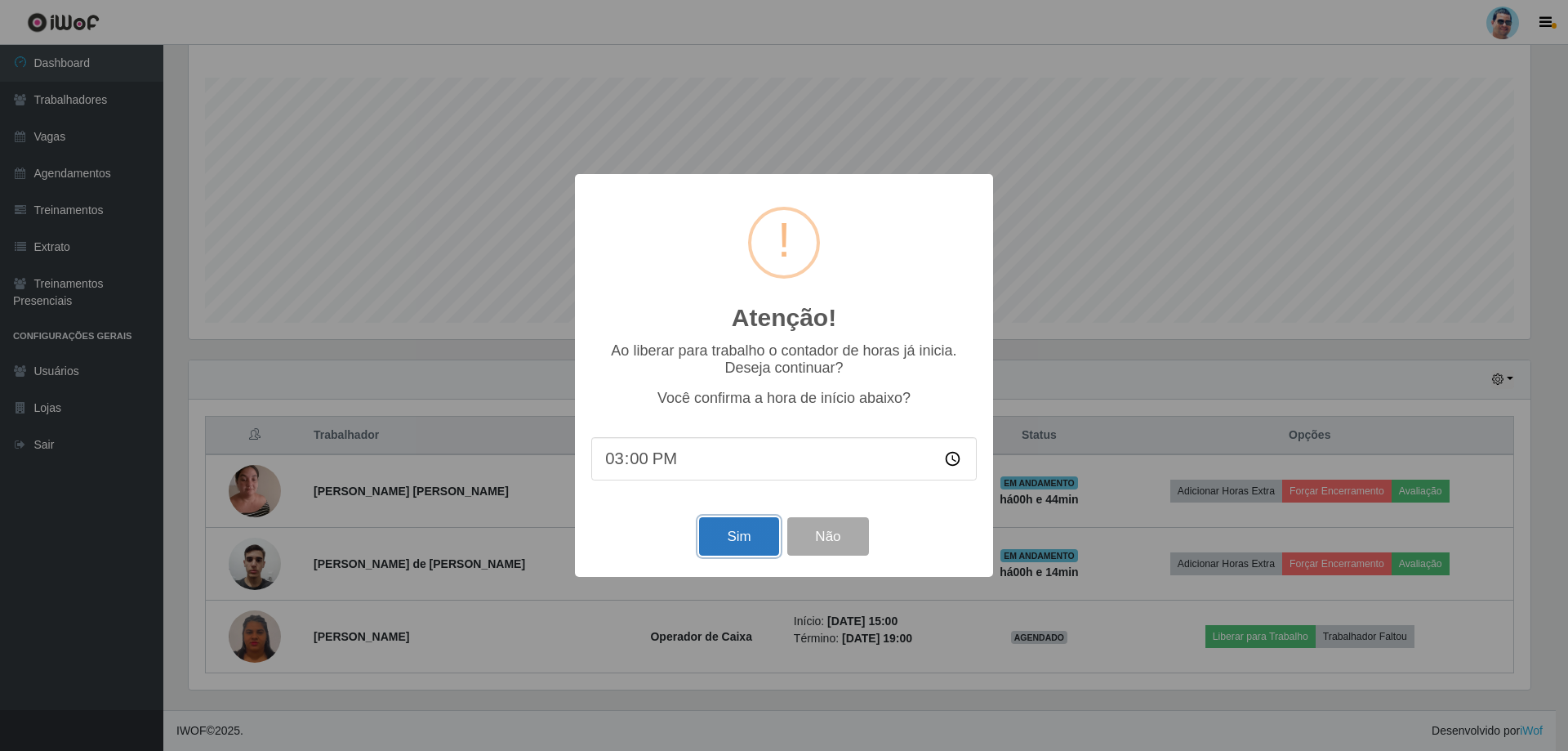
click at [762, 528] on button "Sim" at bounding box center [738, 536] width 79 height 38
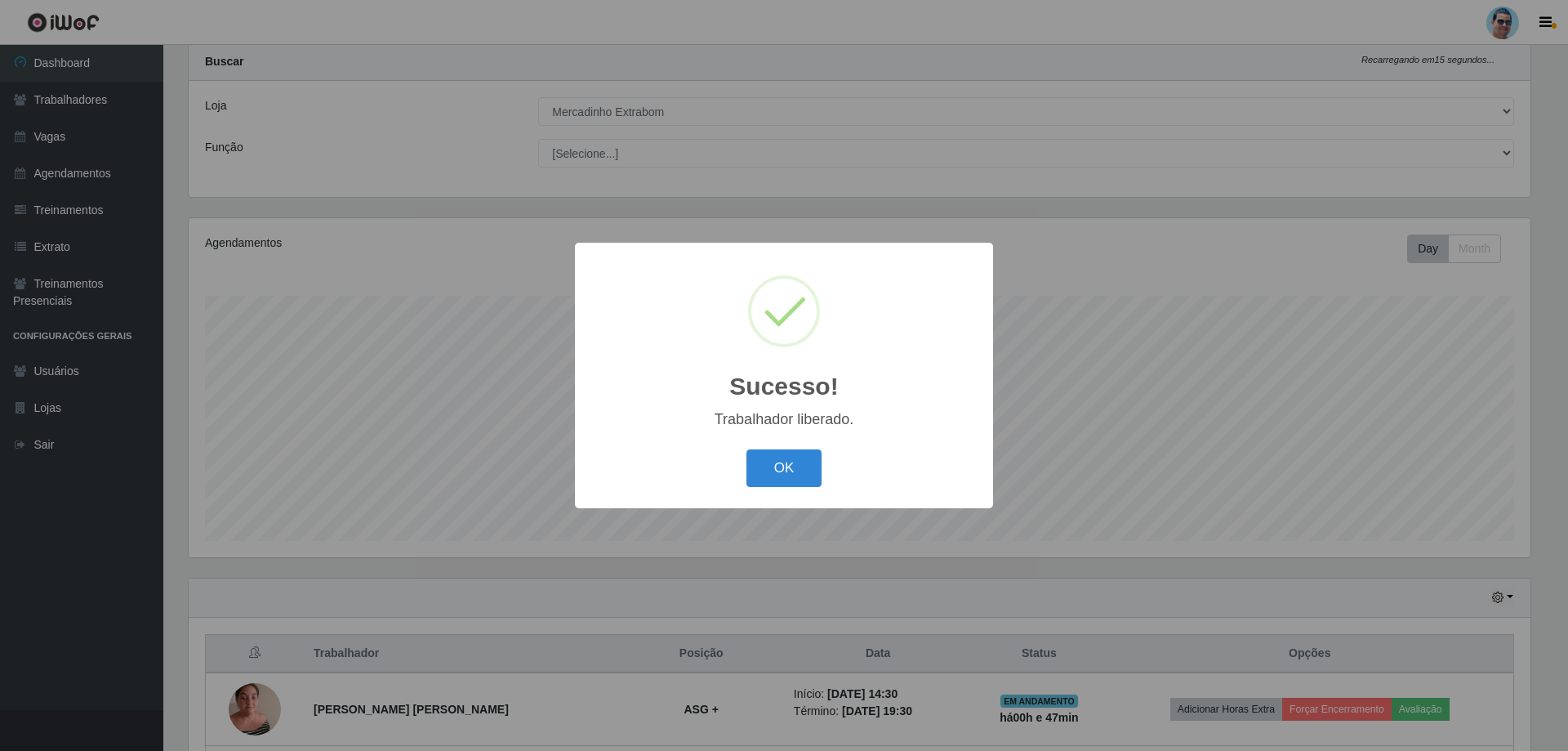
click at [747, 450] on button "OK" at bounding box center [785, 468] width 76 height 38
click at [807, 462] on button "OK" at bounding box center [785, 468] width 76 height 38
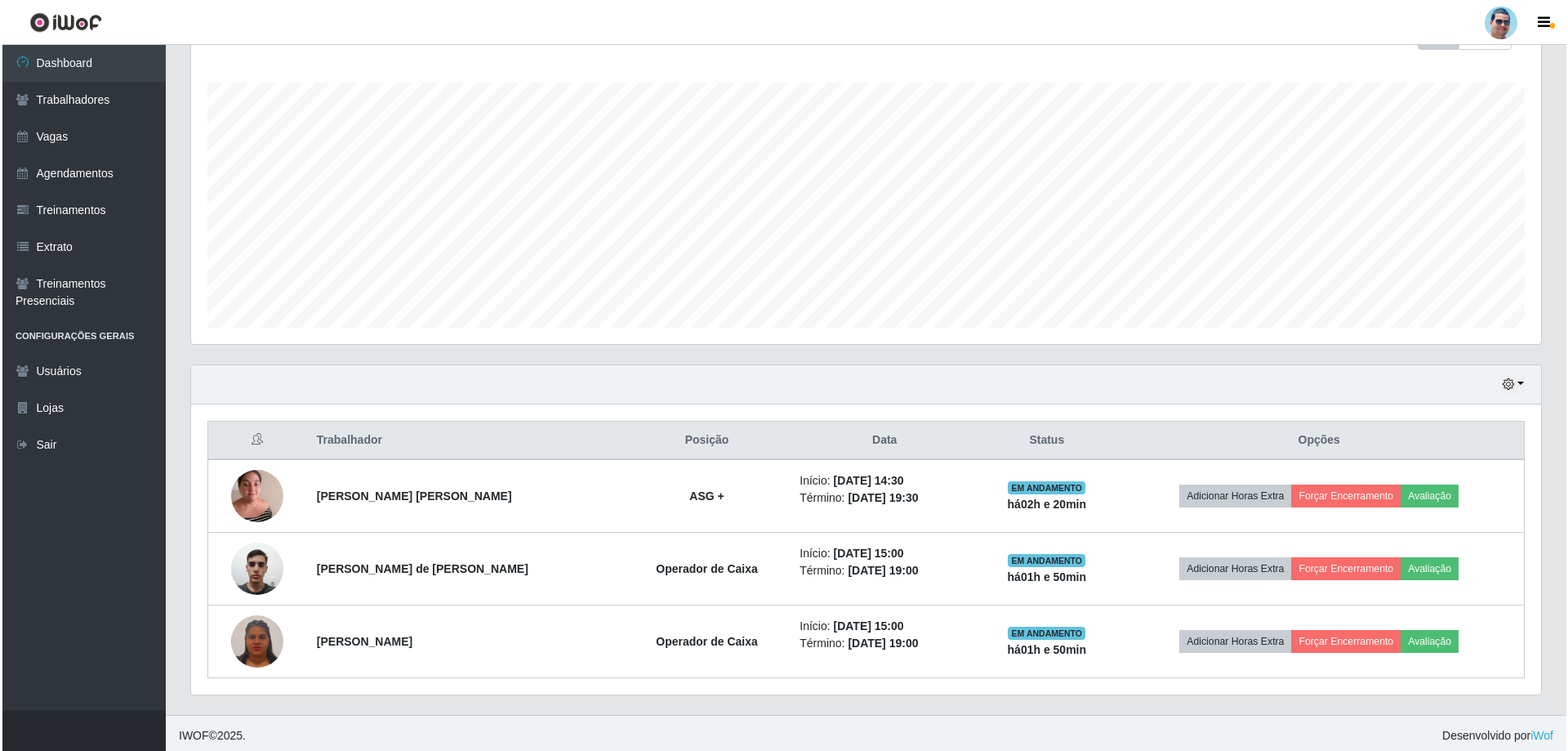
scroll to position [261, 0]
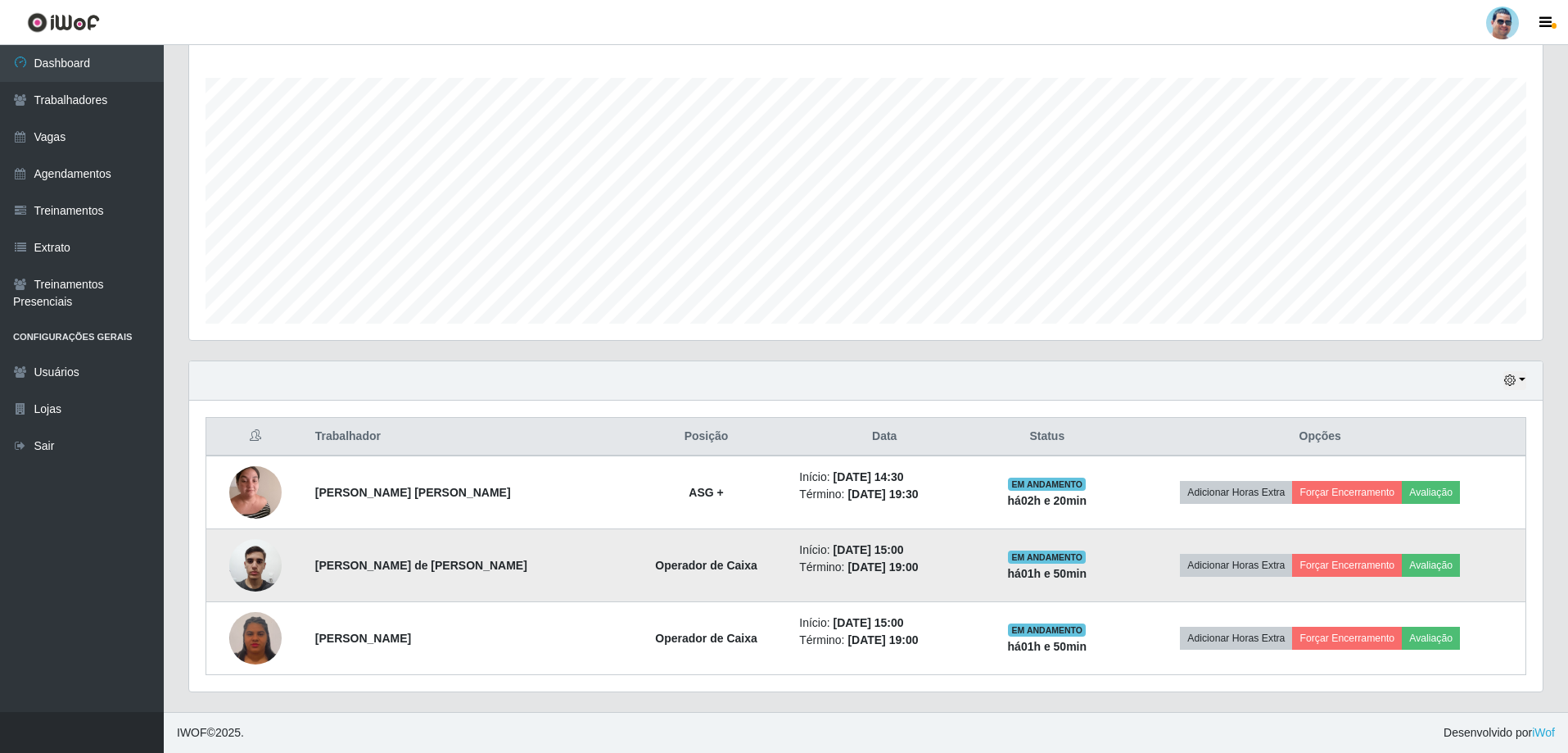
click at [264, 572] on img at bounding box center [255, 565] width 52 height 70
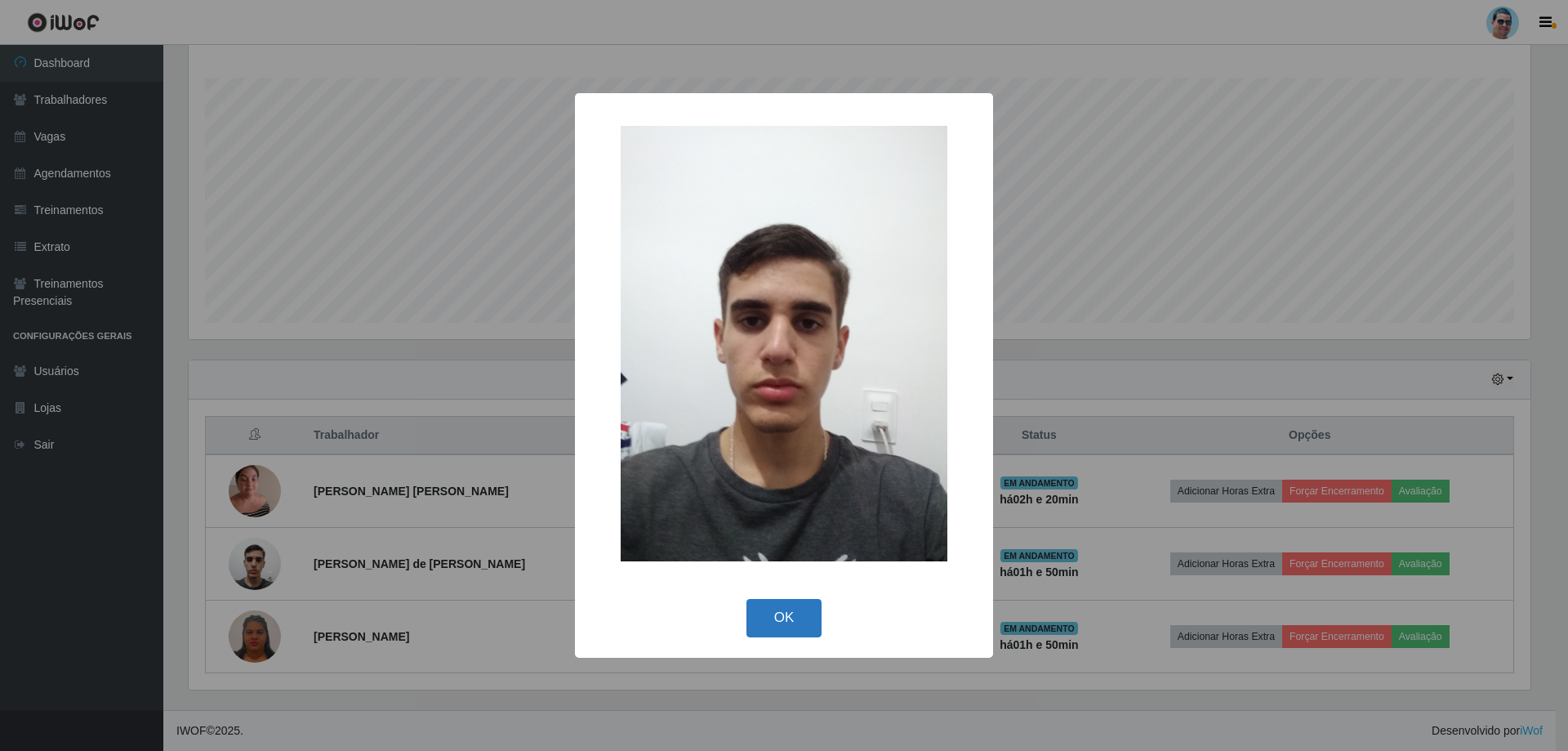
click at [784, 619] on button "OK" at bounding box center [785, 617] width 76 height 38
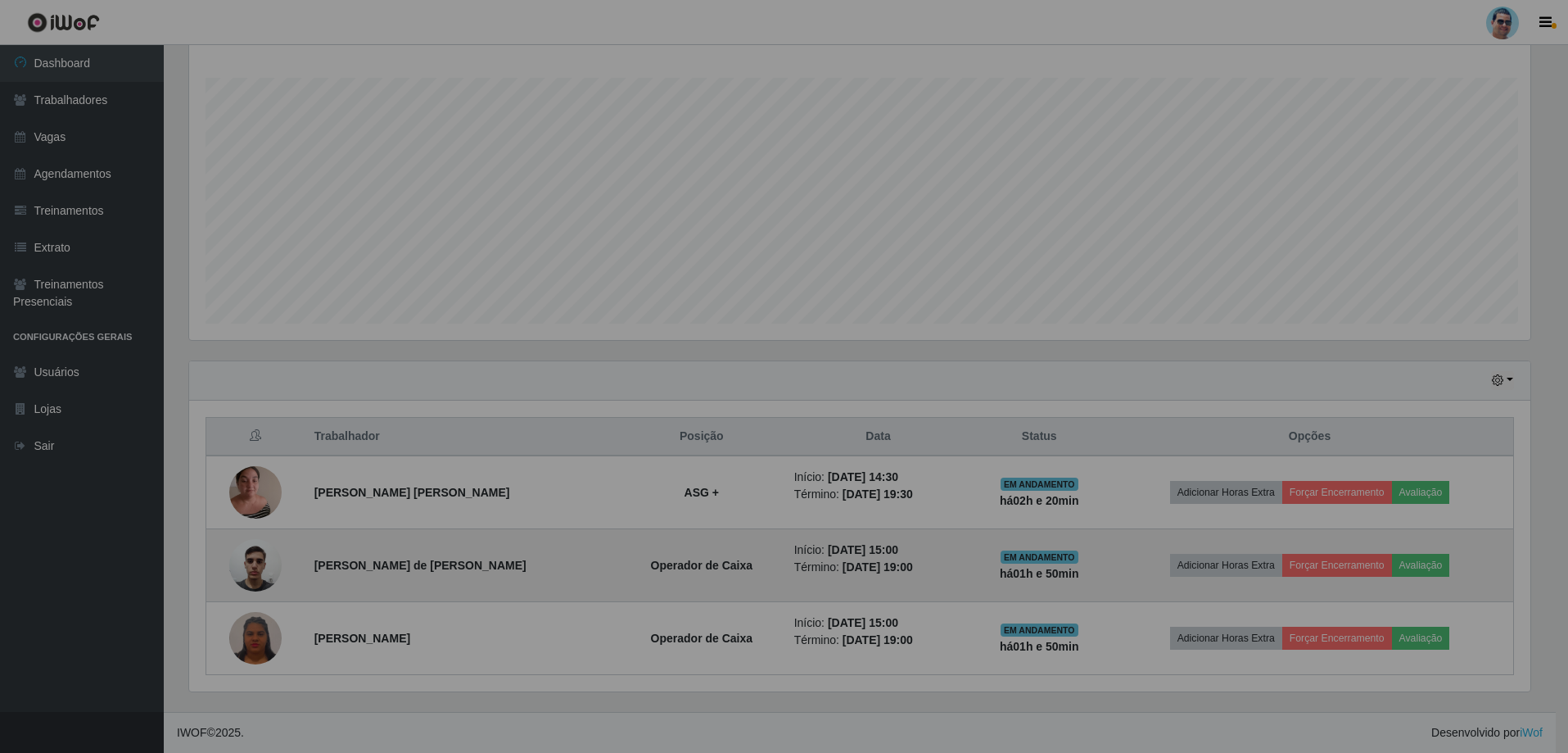
scroll to position [340, 1353]
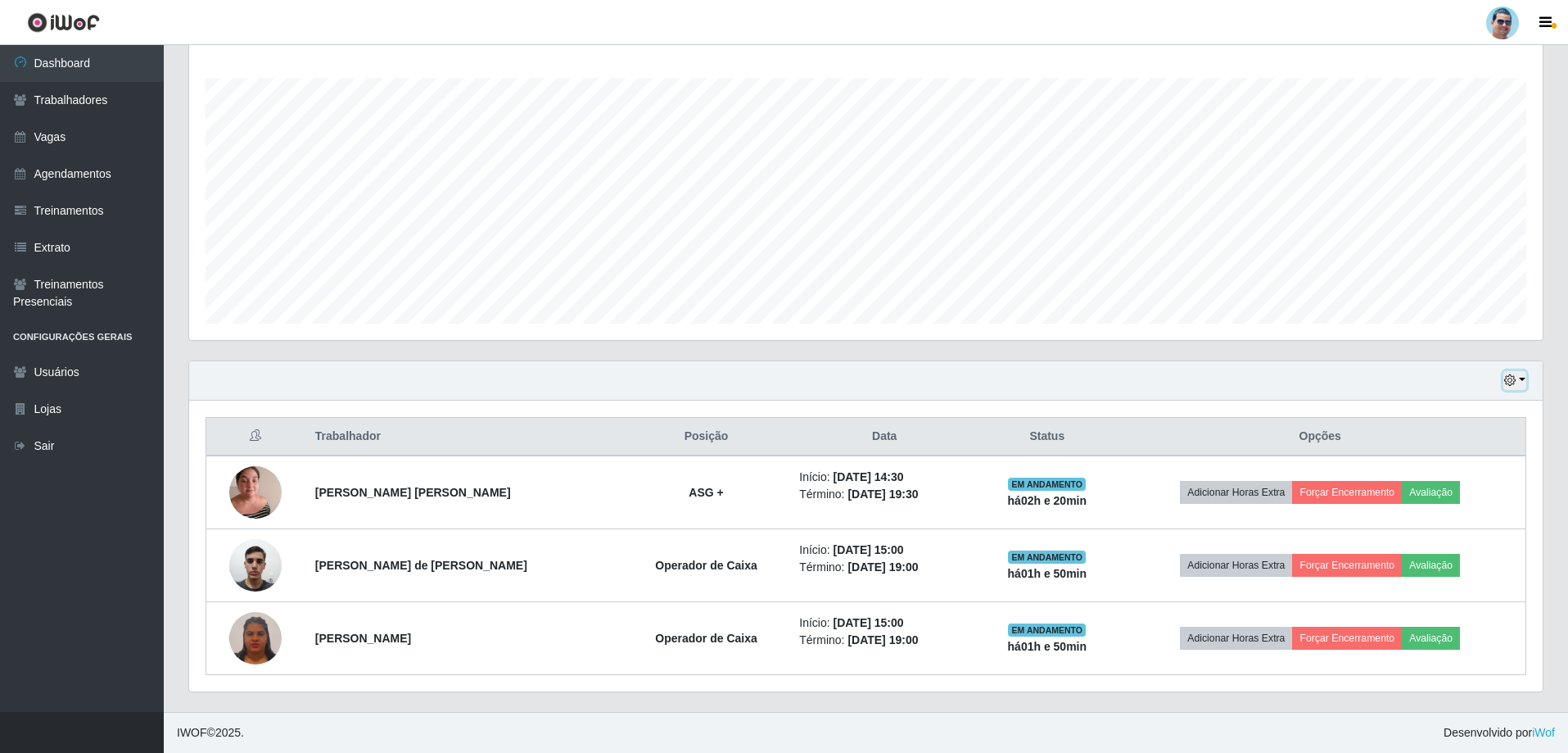
click at [1516, 372] on button "button" at bounding box center [1514, 380] width 23 height 19
click at [1483, 487] on button "3 dias" at bounding box center [1461, 477] width 129 height 34
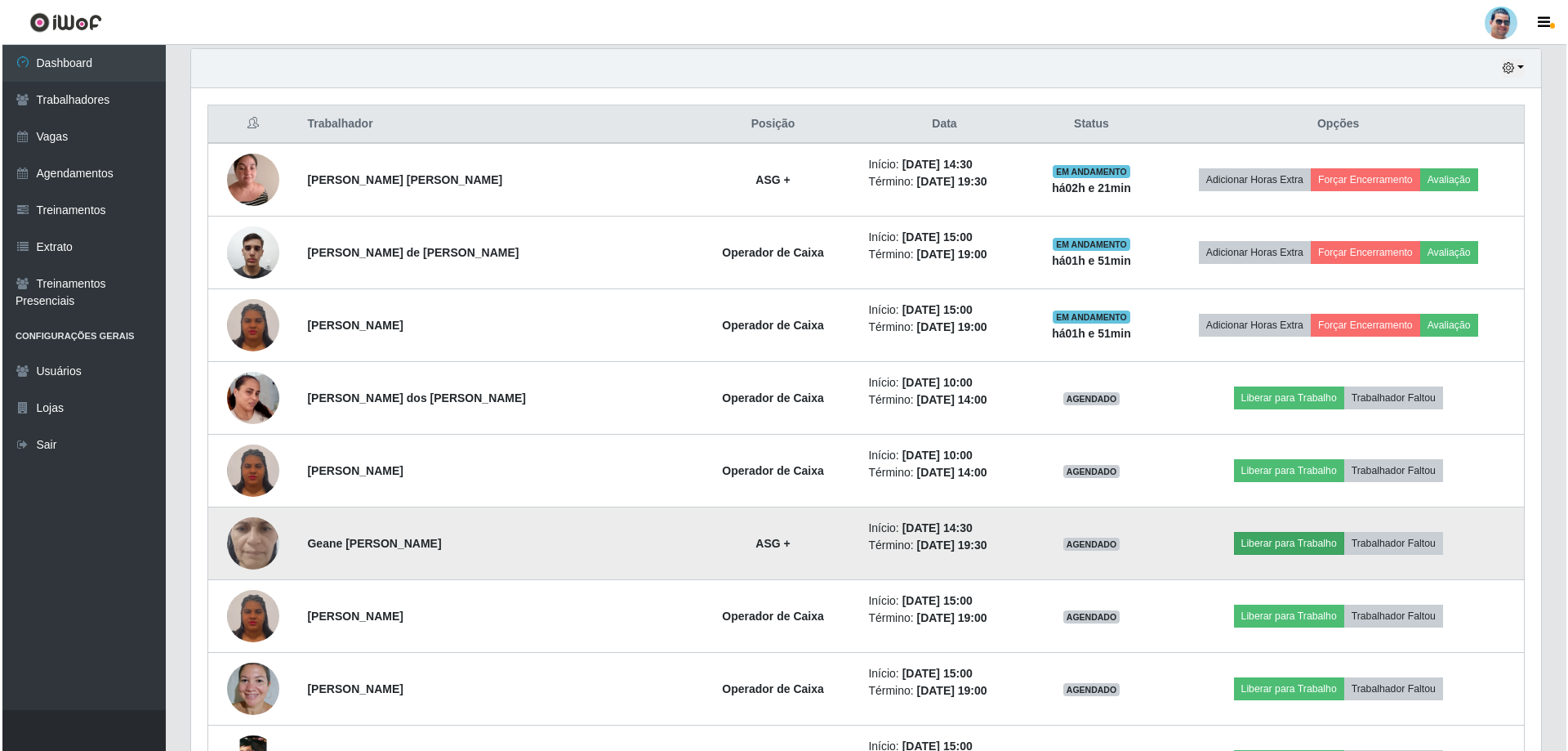
scroll to position [670, 0]
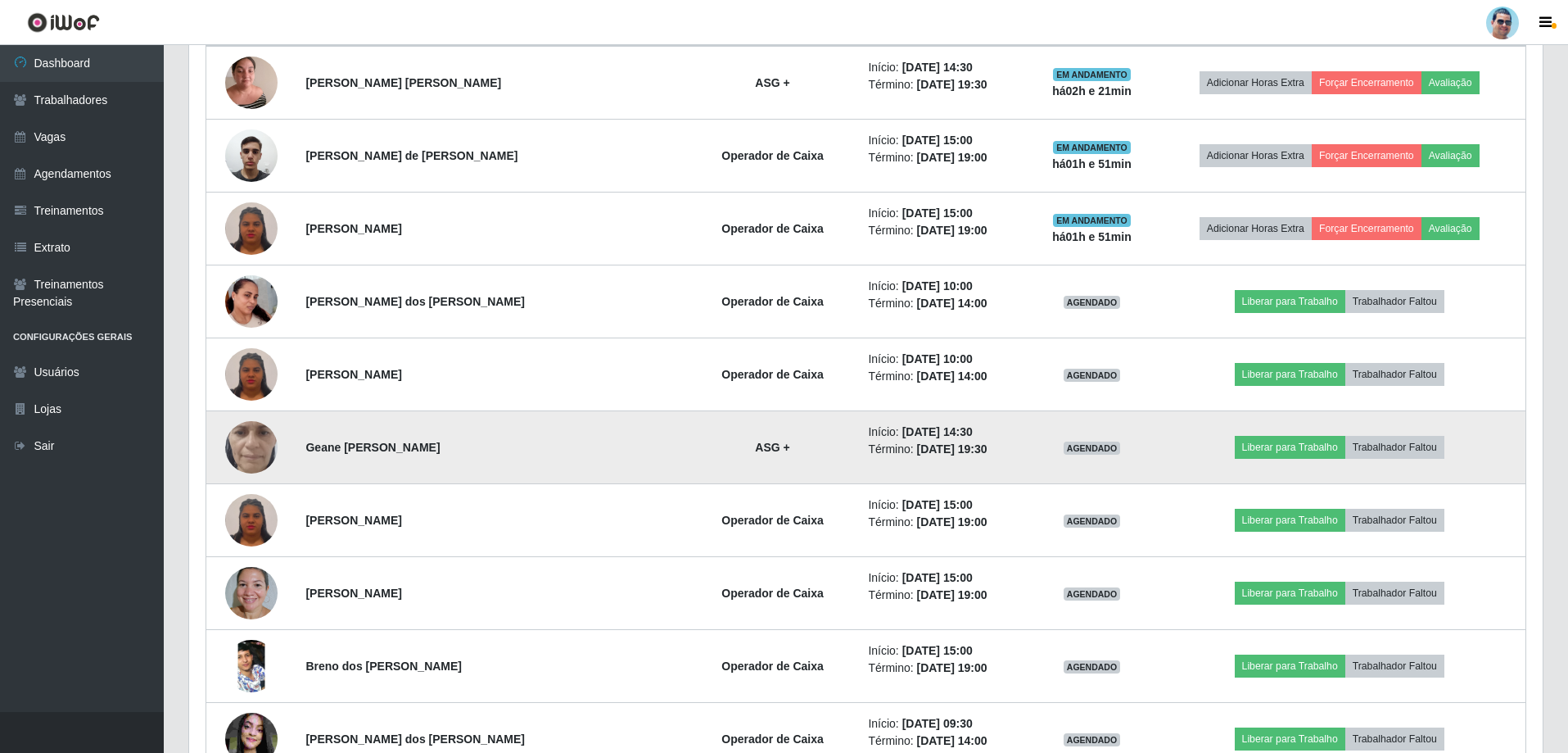
click at [262, 434] on img at bounding box center [251, 447] width 52 height 117
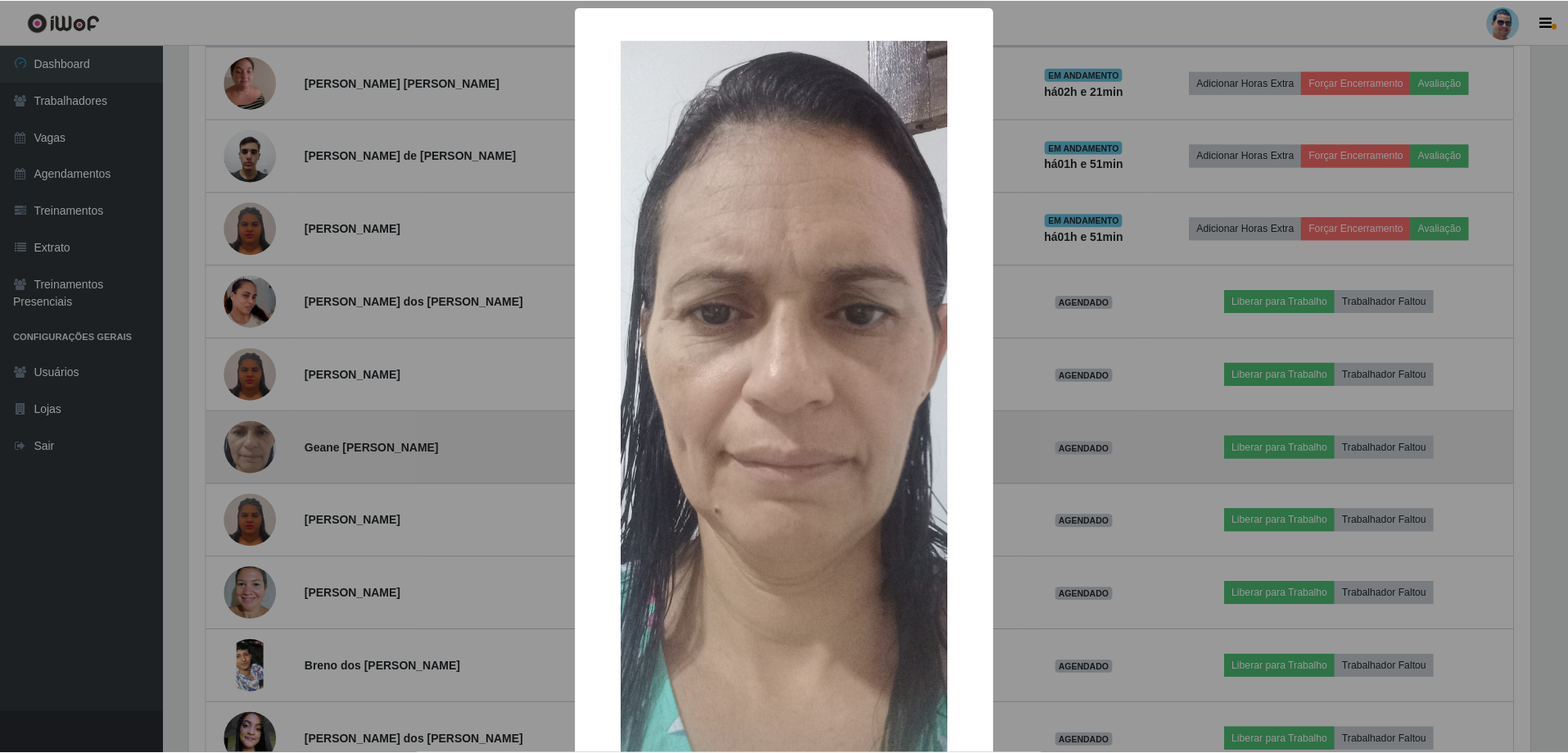
scroll to position [340, 1346]
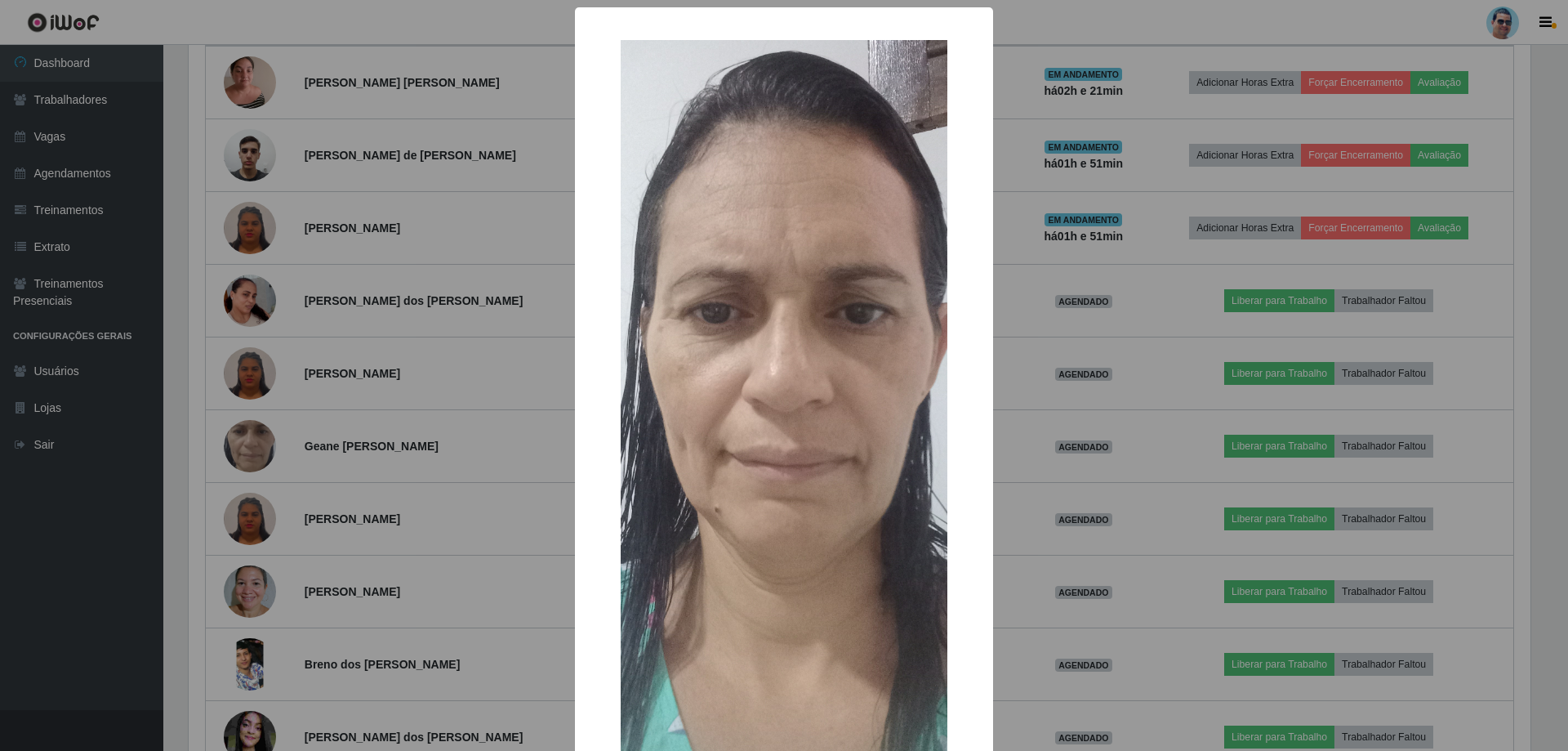
click at [1112, 481] on div "× OK Cancel" at bounding box center [784, 376] width 1568 height 751
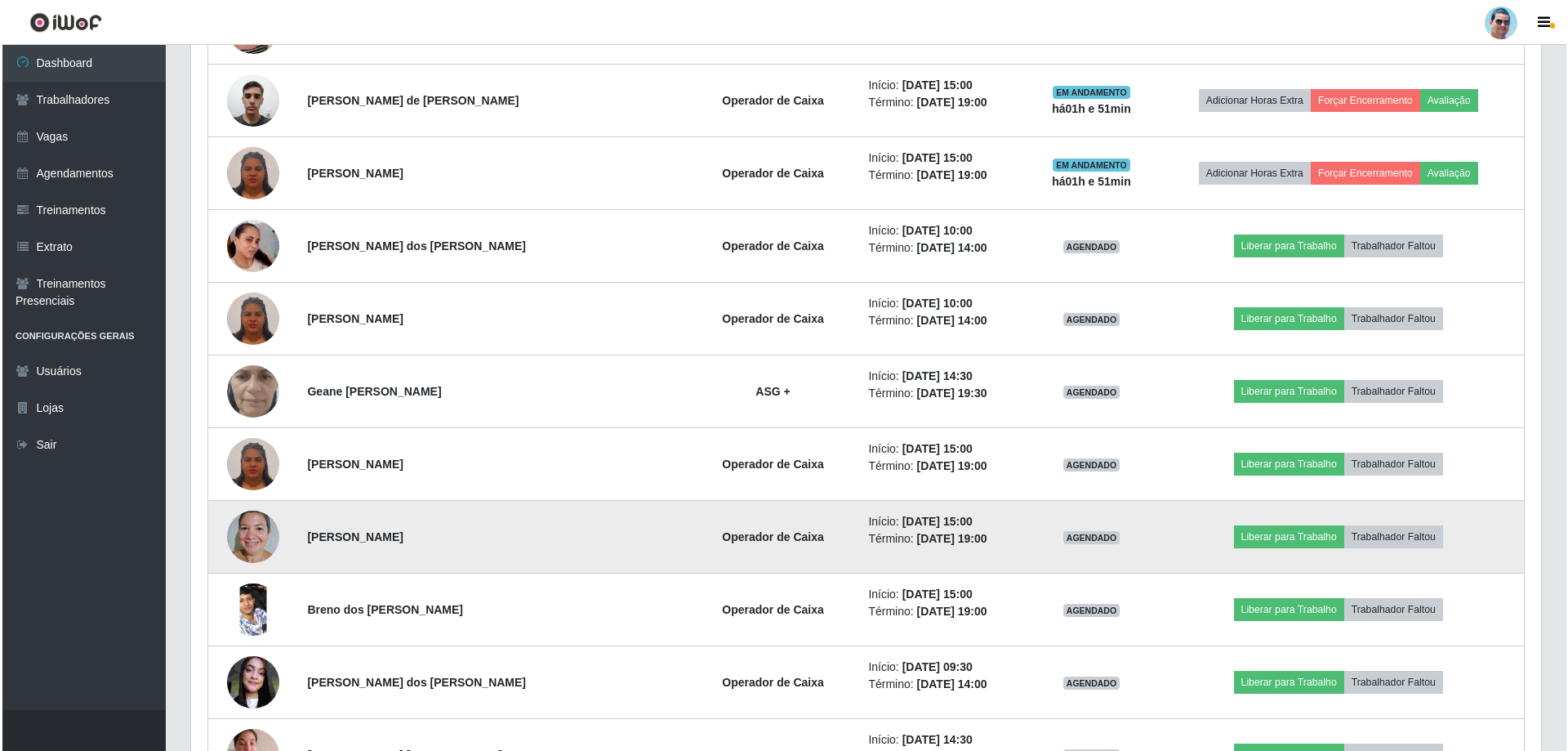
scroll to position [833, 0]
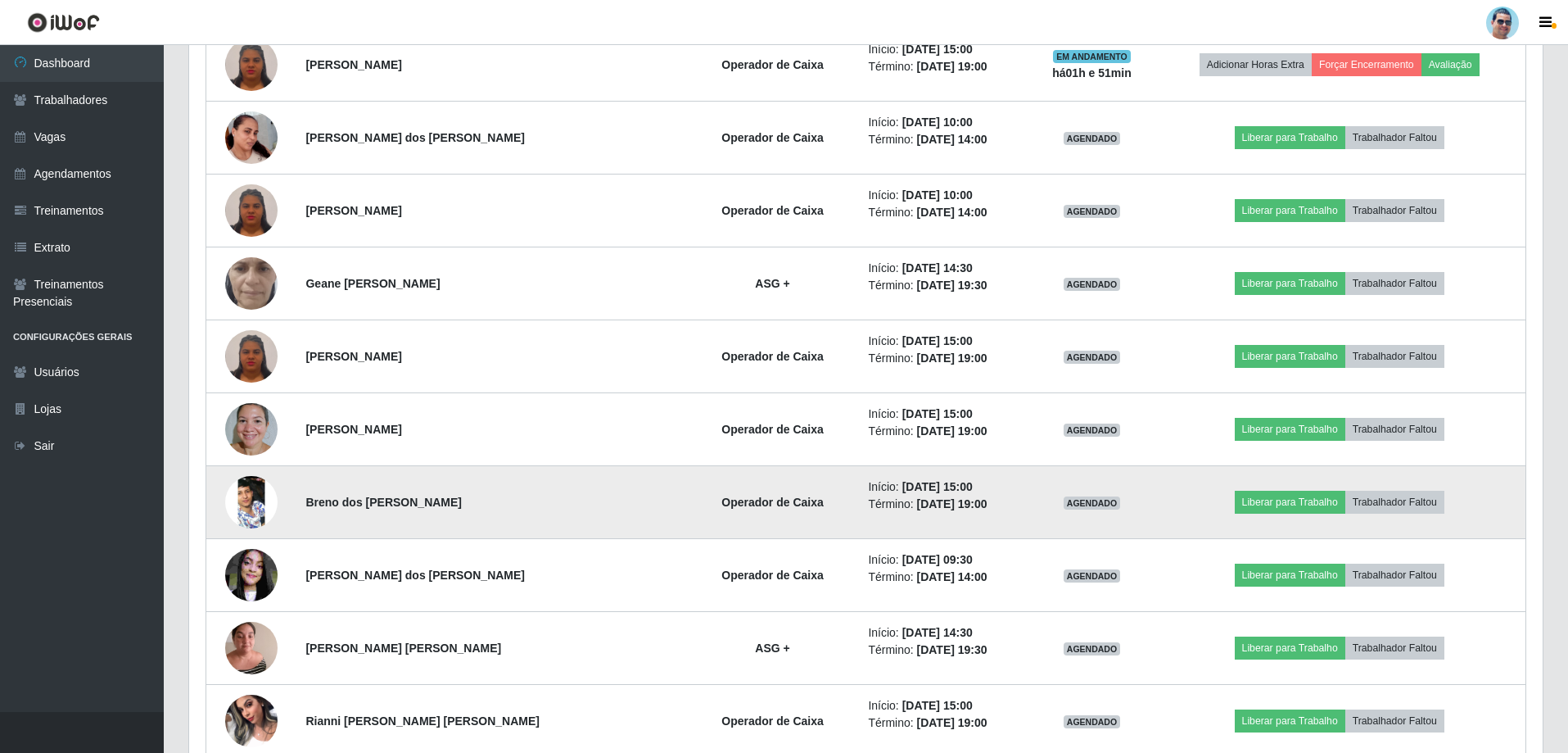
click at [256, 497] on img at bounding box center [251, 502] width 52 height 117
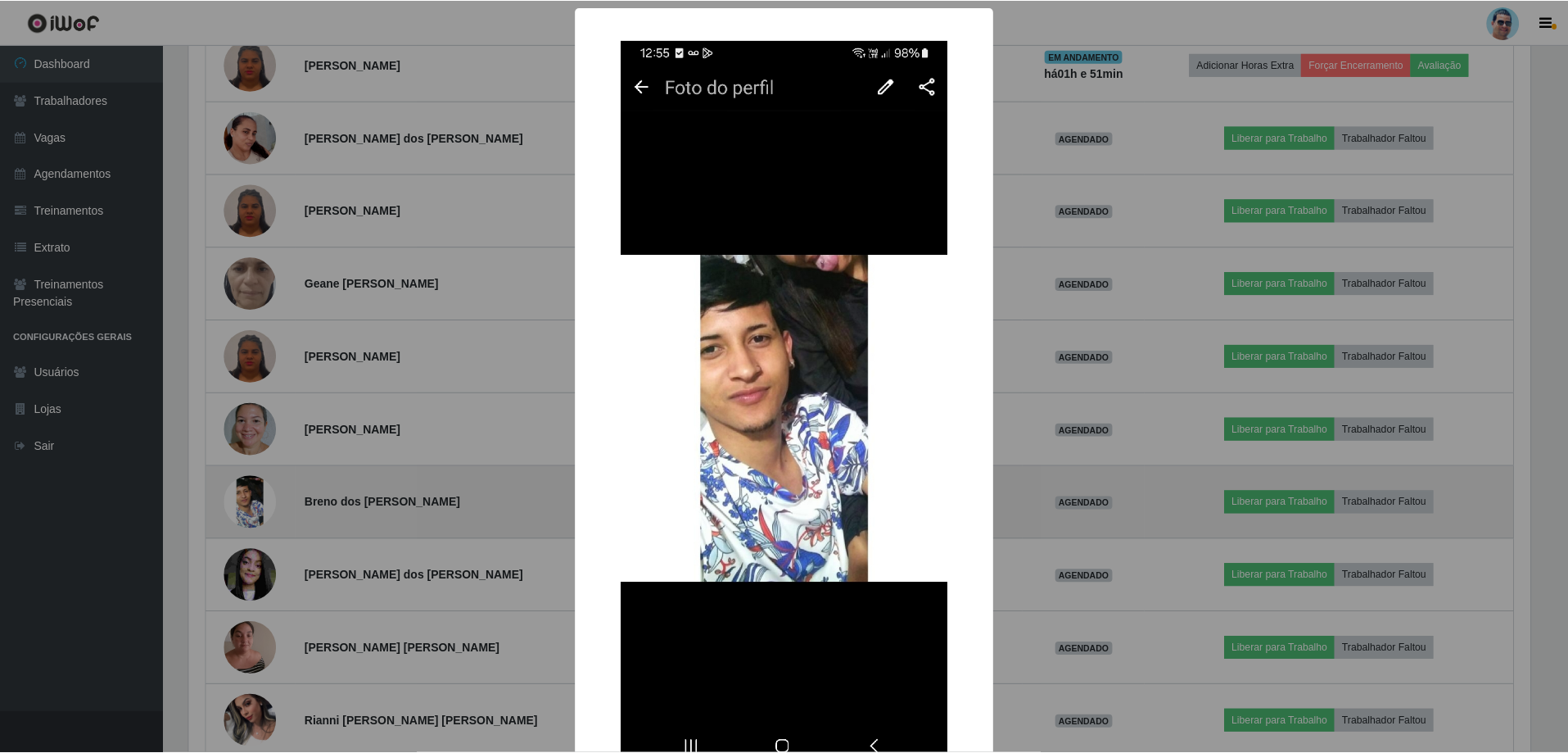
scroll to position [340, 1346]
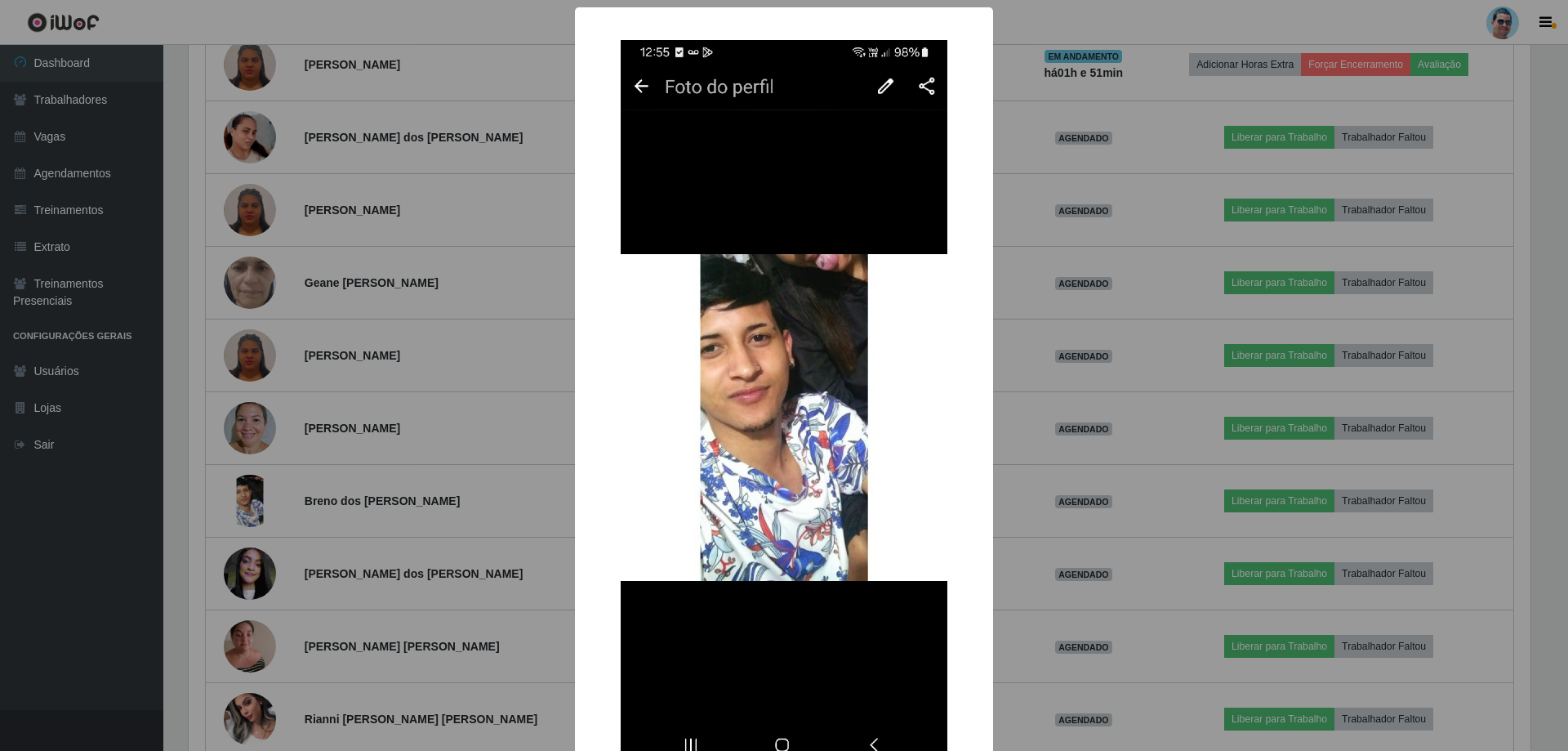
click at [1145, 368] on div "× OK Cancel" at bounding box center [784, 376] width 1568 height 751
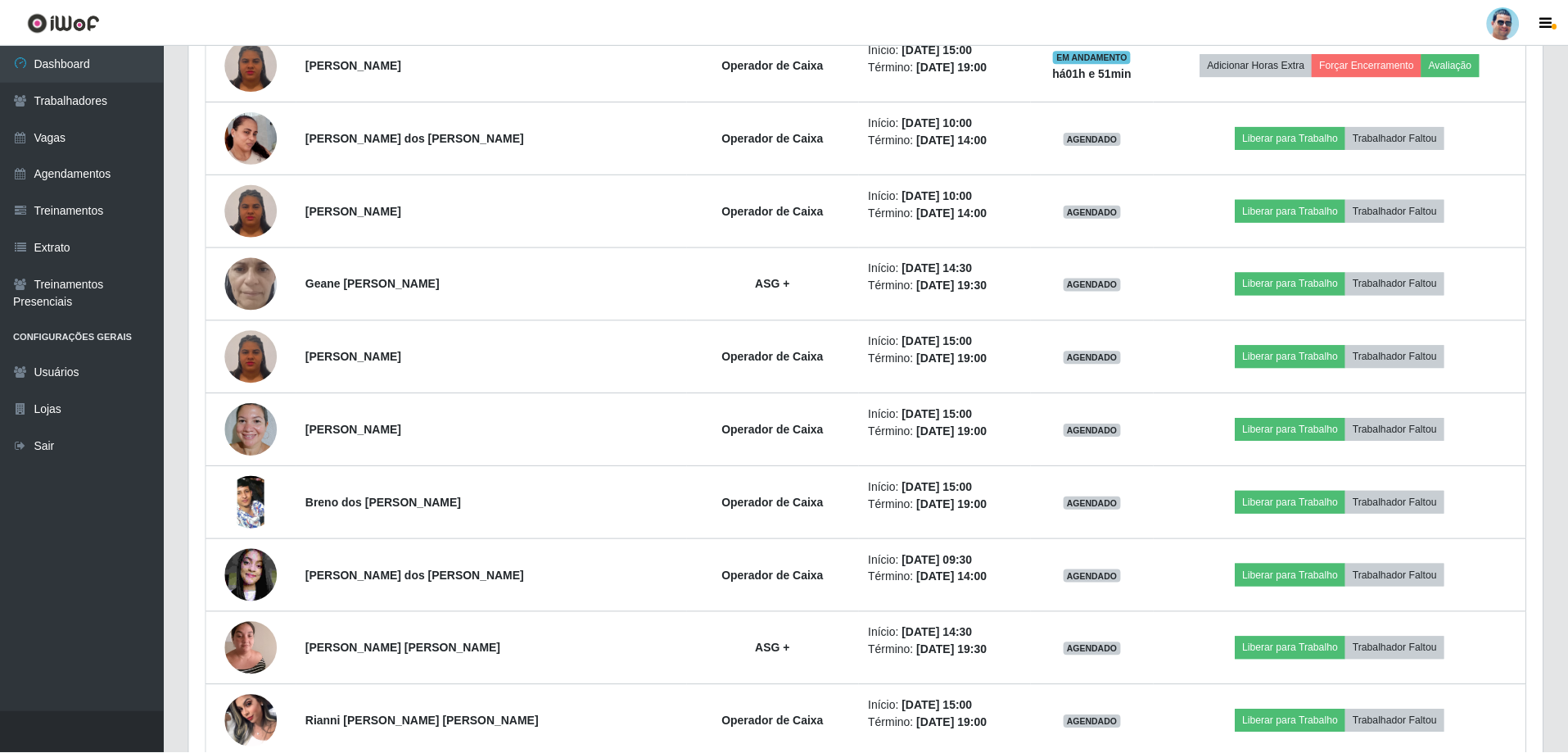
scroll to position [340, 1353]
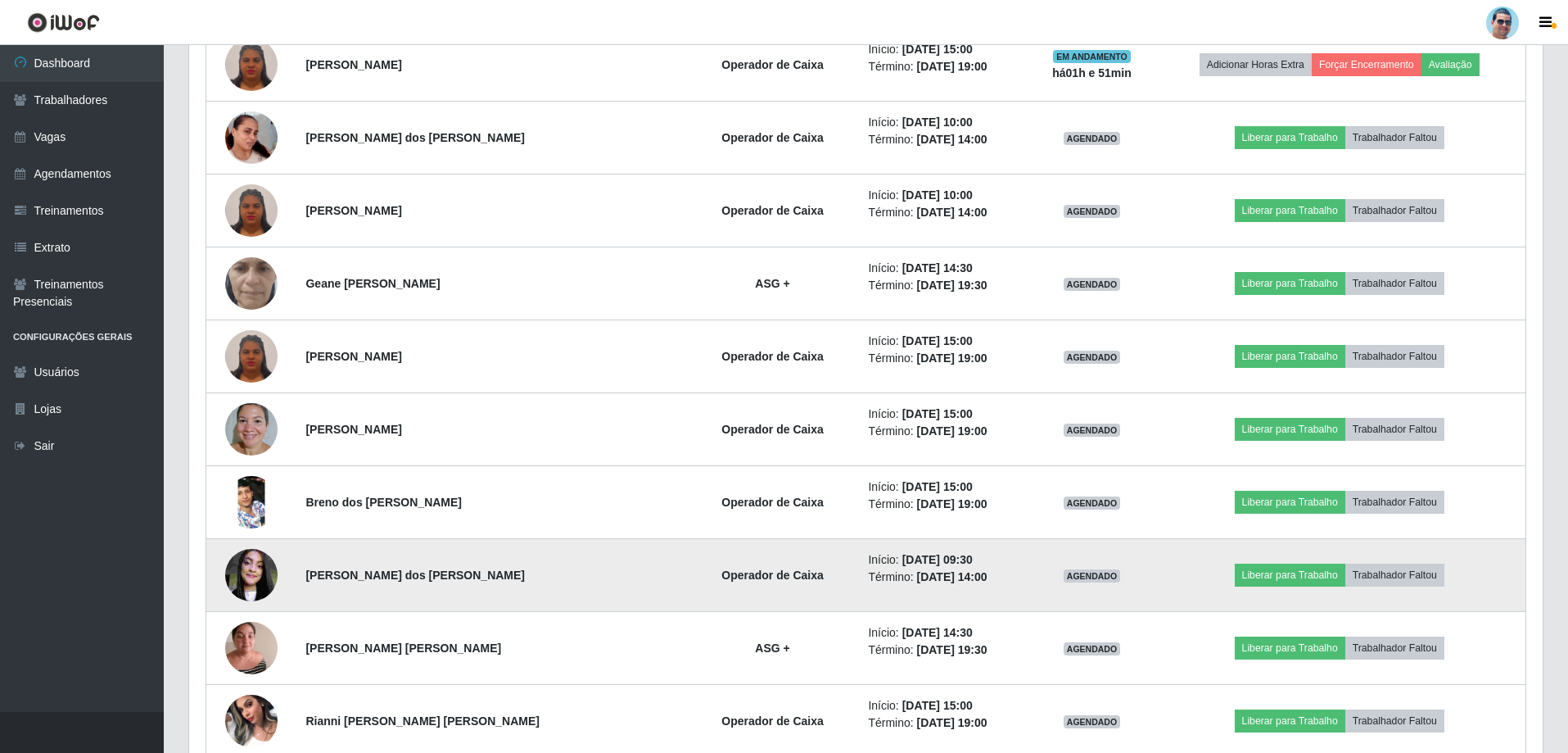
click at [271, 570] on img at bounding box center [251, 575] width 52 height 70
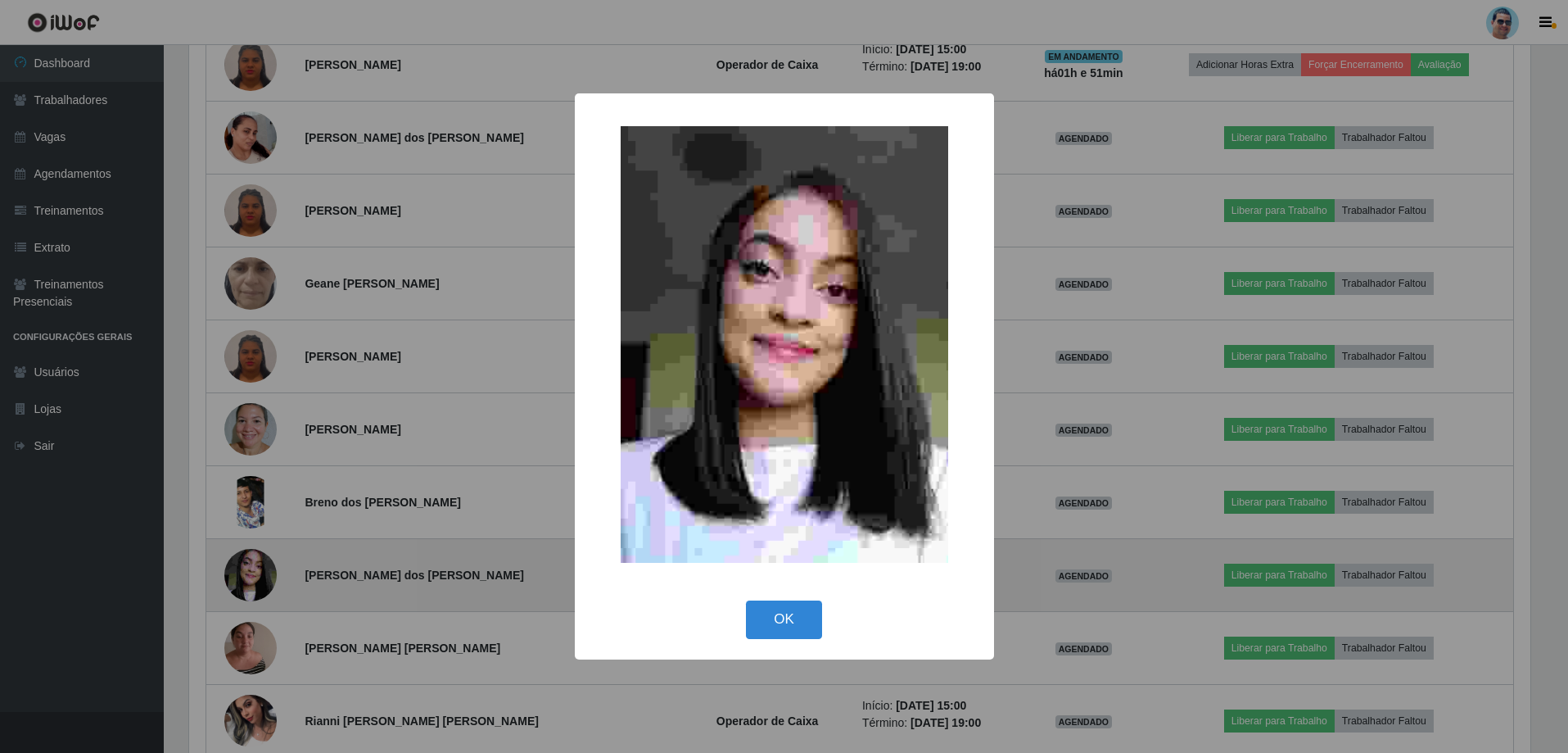
scroll to position [340, 1346]
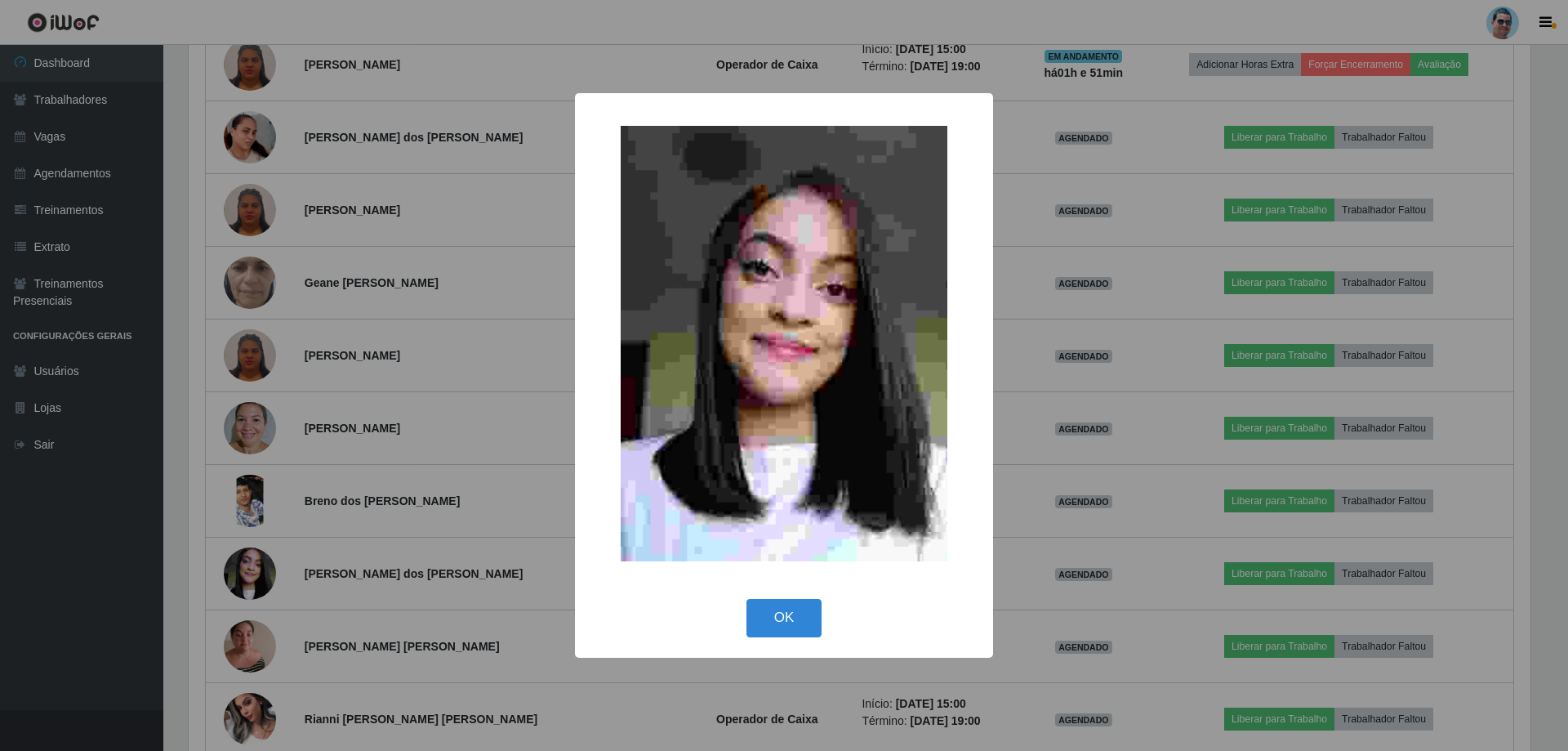
click at [1049, 343] on div "× OK Cancel" at bounding box center [784, 376] width 1568 height 751
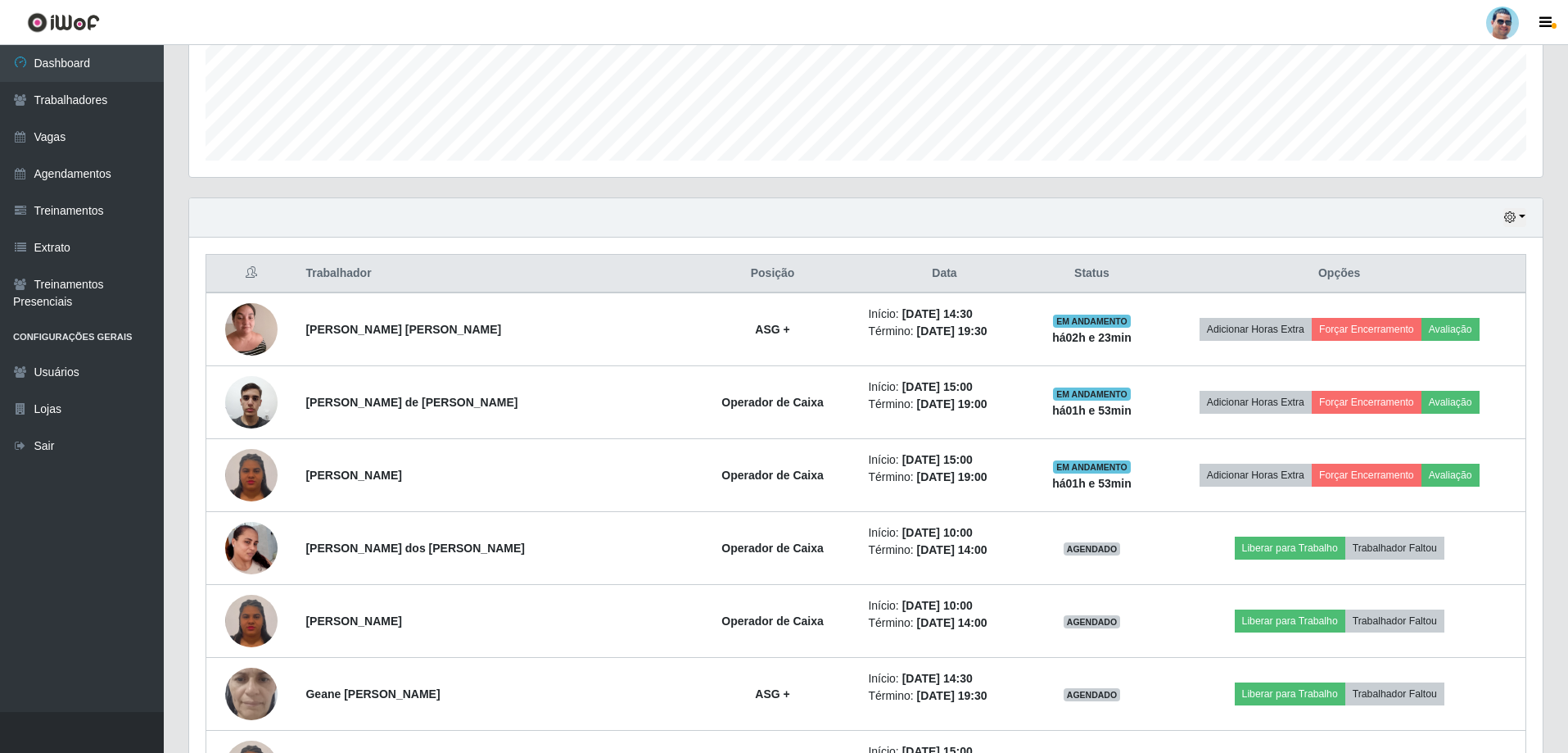
scroll to position [145, 0]
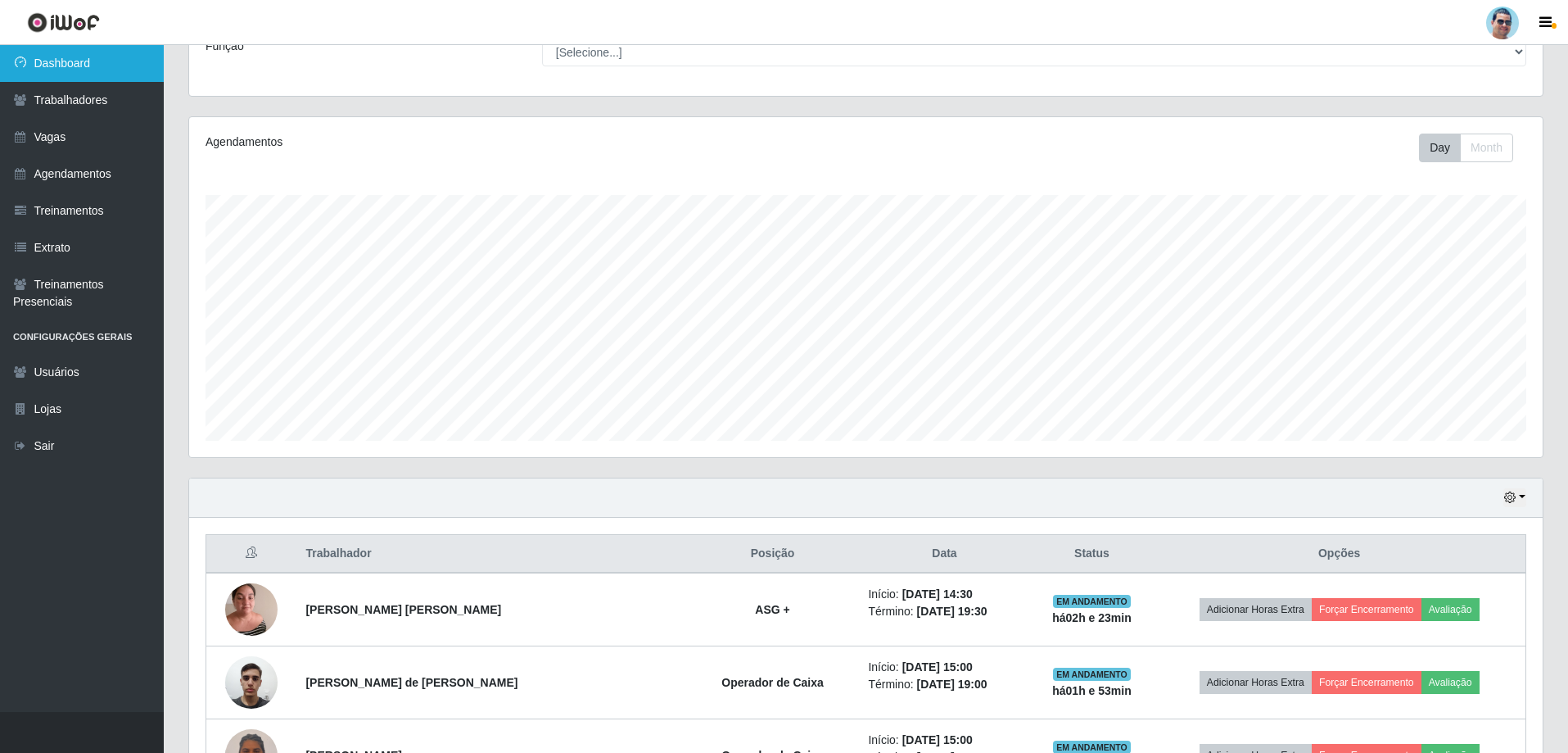
click at [99, 71] on link "Dashboard" at bounding box center [81, 64] width 164 height 37
click at [93, 102] on link "Trabalhadores" at bounding box center [81, 101] width 164 height 37
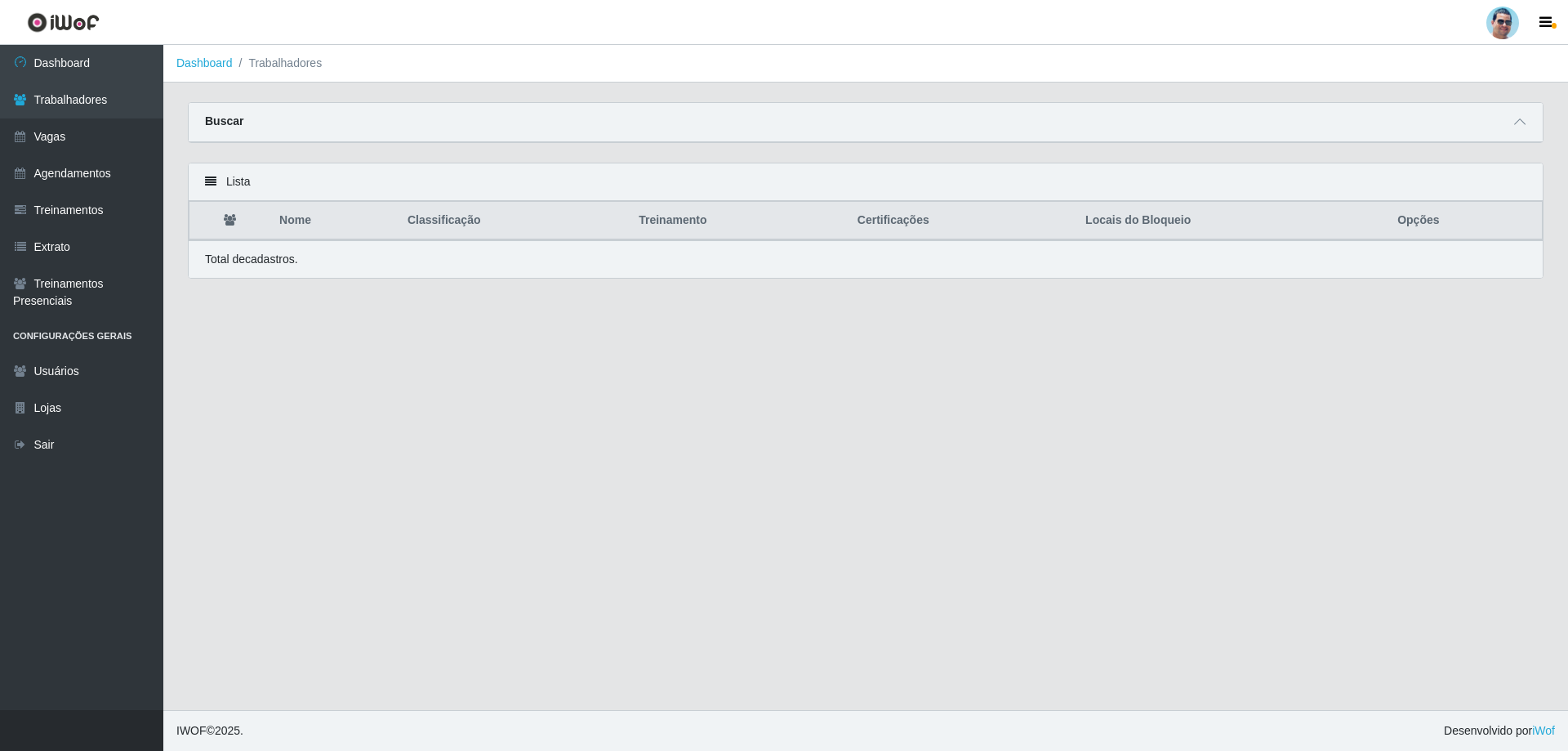
click at [1504, 122] on div "Buscar" at bounding box center [865, 122] width 1354 height 39
click at [1518, 119] on icon at bounding box center [1520, 122] width 12 height 12
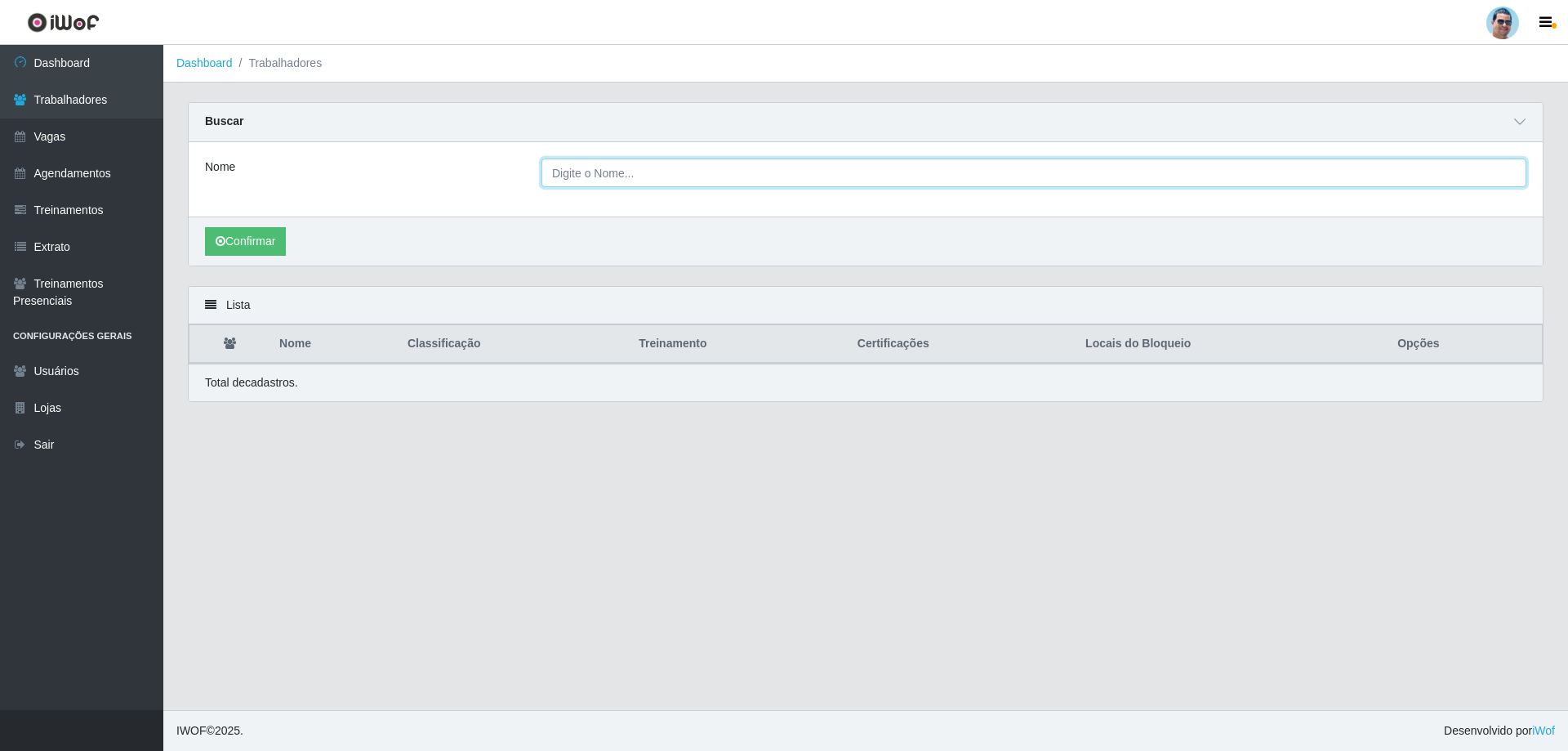
click at [579, 161] on input "Nome" at bounding box center [1034, 172] width 985 height 28
type input "[DEMOGRAPHIC_DATA]"
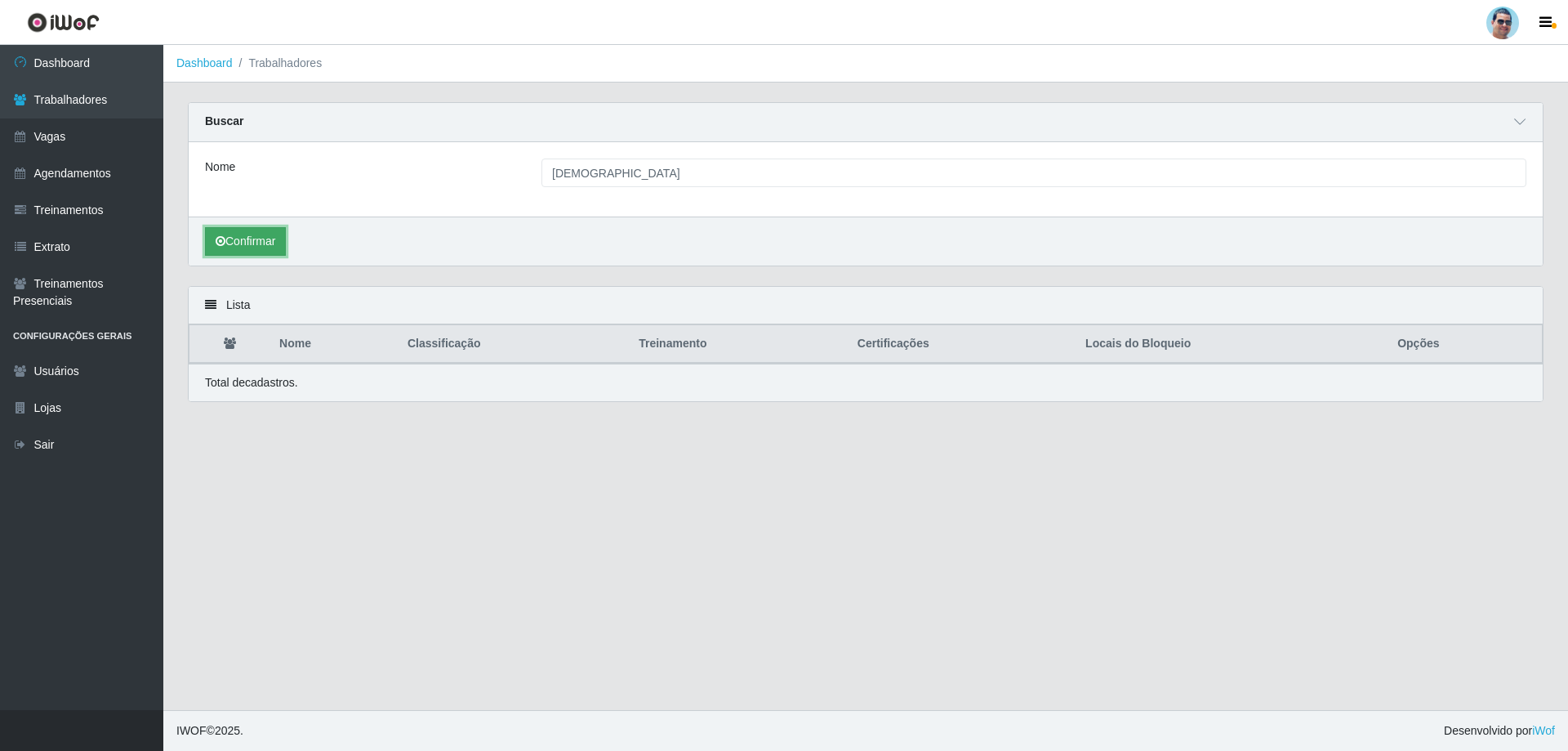
click at [227, 246] on button "Confirmar" at bounding box center [245, 241] width 81 height 28
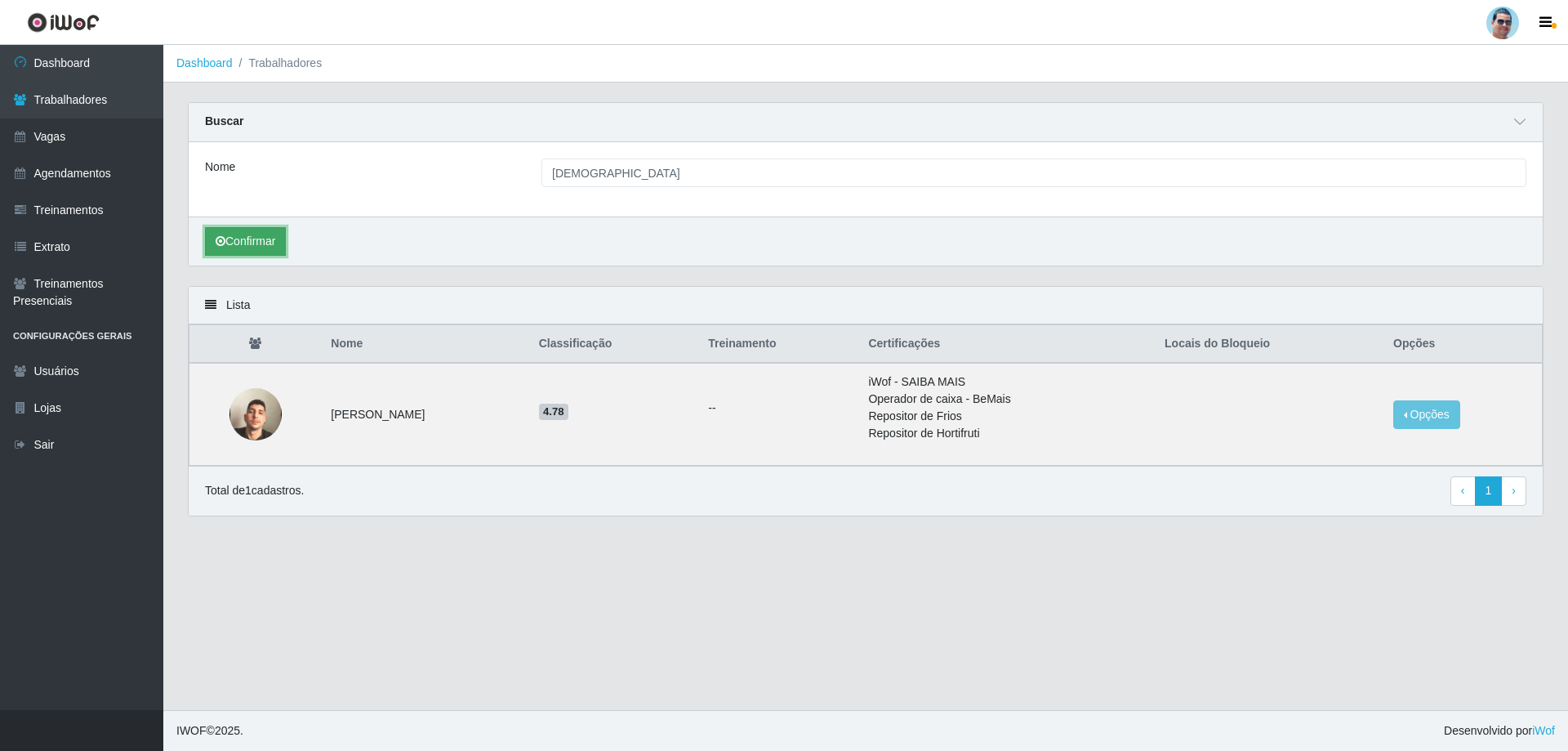
click at [227, 246] on button "Confirmar" at bounding box center [245, 241] width 81 height 28
click at [111, 65] on link "Dashboard" at bounding box center [81, 64] width 163 height 37
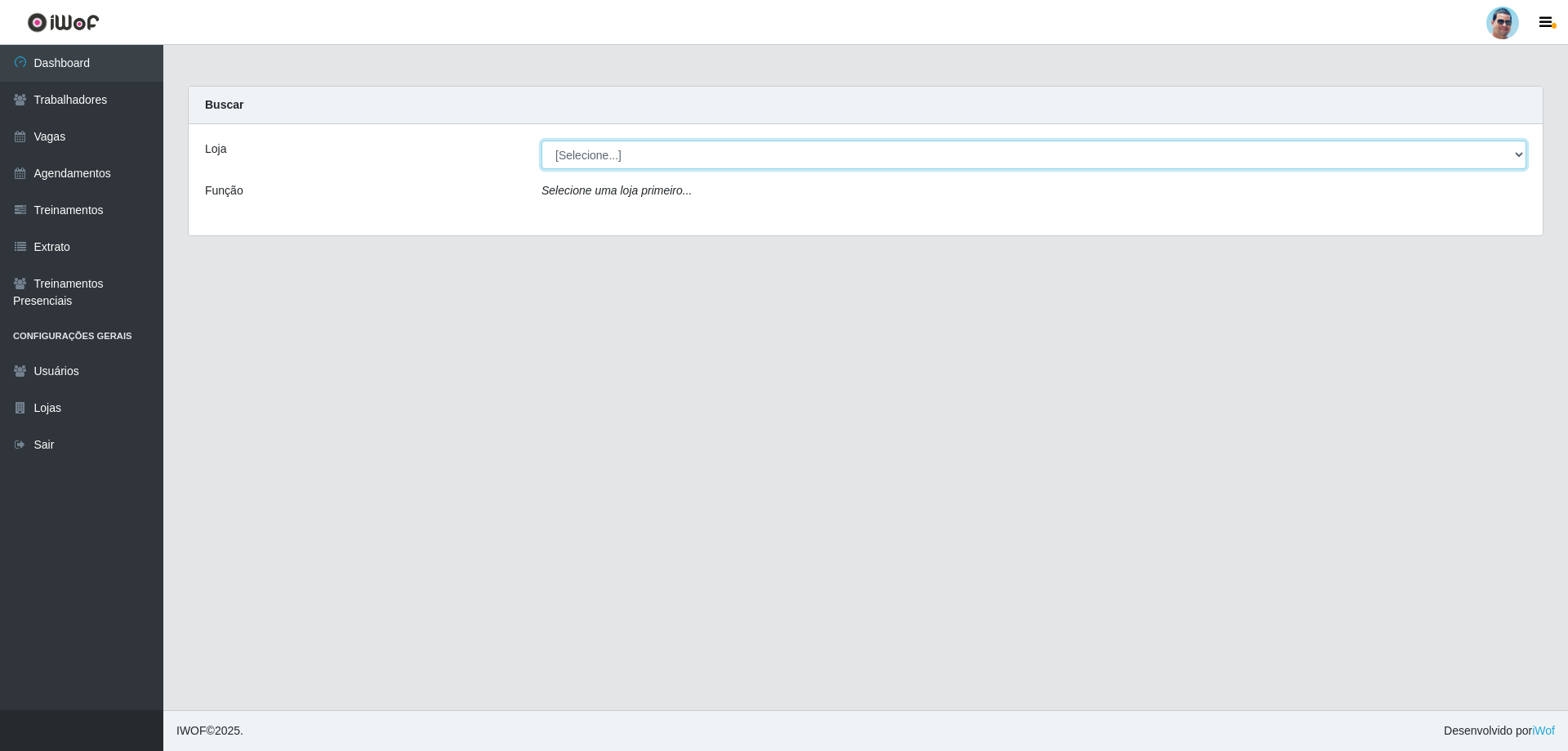
click at [625, 152] on select "[Selecione...] Mercadinho Extrabom" at bounding box center [1034, 155] width 985 height 28
select select "175"
click at [542, 141] on select "[Selecione...] Mercadinho Extrabom" at bounding box center [1034, 155] width 985 height 28
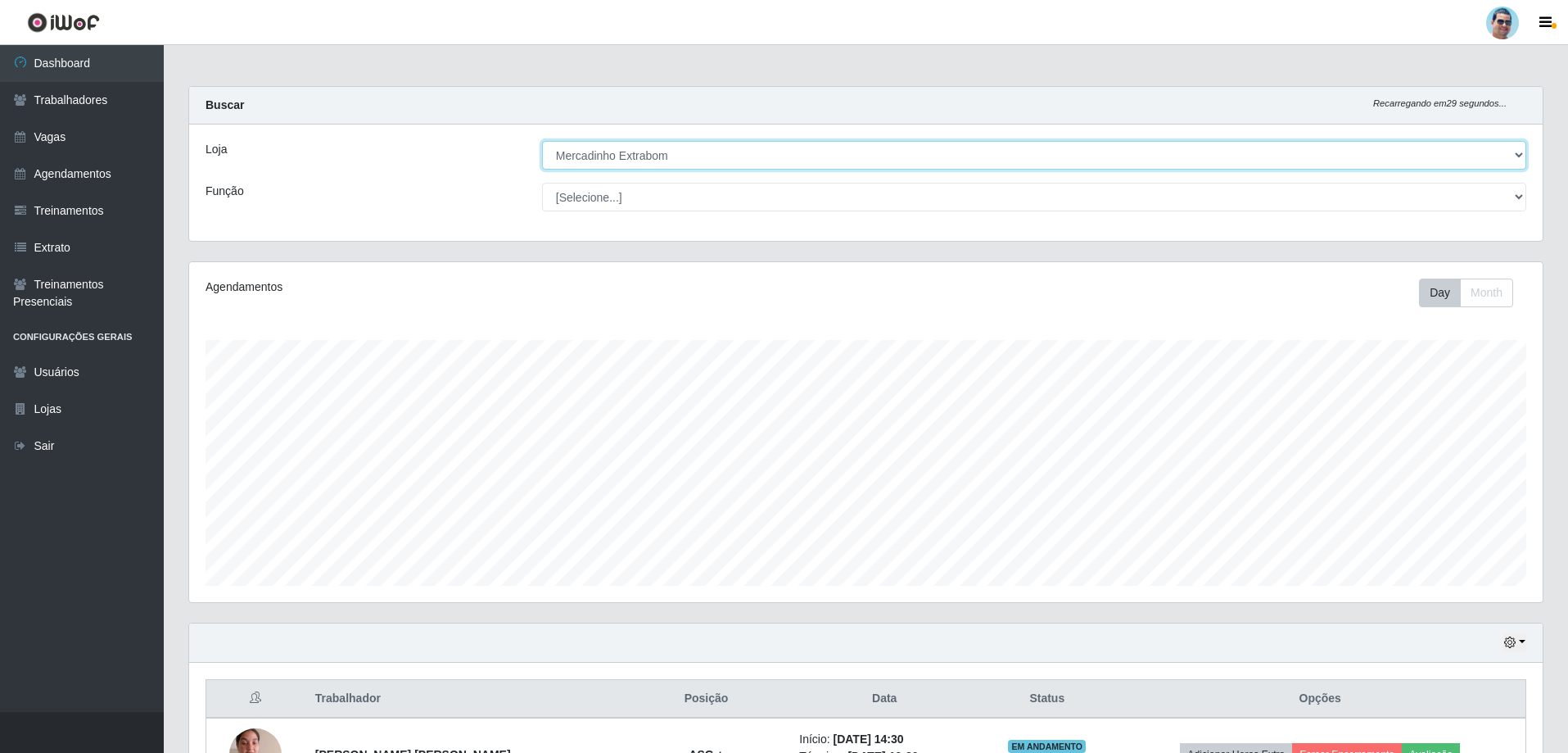
scroll to position [340, 1353]
